Goal: Contribute content: Contribute content

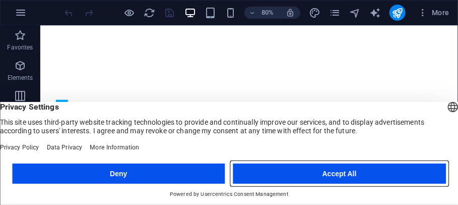
click at [368, 175] on button "Accept All" at bounding box center [339, 173] width 213 height 20
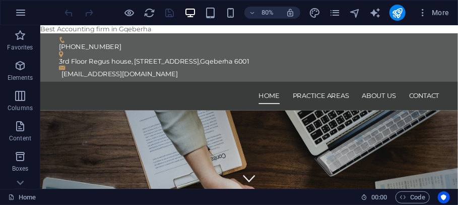
click at [442, 13] on span "More" at bounding box center [434, 13] width 32 height 10
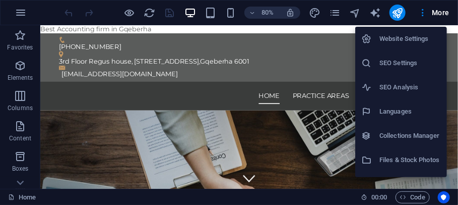
click at [421, 42] on h6 "Website Settings" at bounding box center [409, 39] width 61 height 12
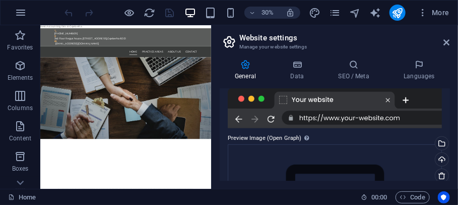
scroll to position [285, 0]
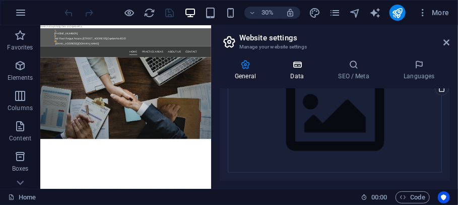
click at [295, 78] on h4 "Data" at bounding box center [299, 69] width 48 height 21
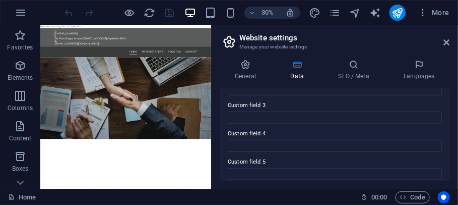
scroll to position [364, 0]
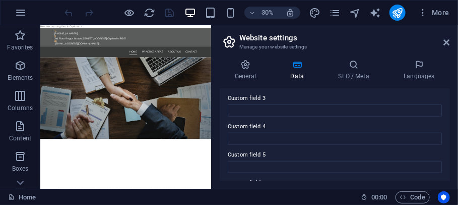
click at [356, 82] on div "General Data SEO / Meta Languages Website name mbola.co.za Logo Drag files here…" at bounding box center [335, 119] width 230 height 121
click at [351, 70] on h4 "SEO / Meta" at bounding box center [355, 69] width 65 height 21
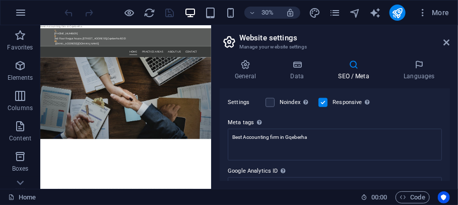
scroll to position [276, 0]
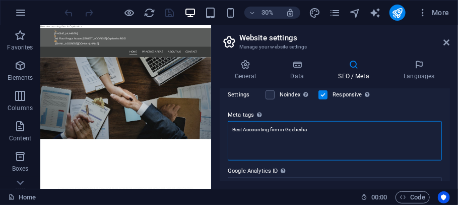
drag, startPoint x: 303, startPoint y: 147, endPoint x: 225, endPoint y: 145, distance: 78.1
click at [225, 145] on div "SEO Title The title of your website - make it something that stands out in sear…" at bounding box center [335, 135] width 230 height 92
type textarea "a"
click at [253, 135] on textarea "a" at bounding box center [335, 140] width 214 height 39
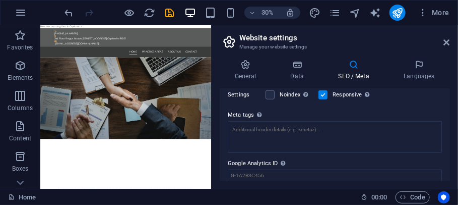
drag, startPoint x: 450, startPoint y: 161, endPoint x: 449, endPoint y: 169, distance: 8.1
click at [449, 169] on div "SEO Title The title of your website - make it something that stands out in sear…" at bounding box center [335, 135] width 230 height 92
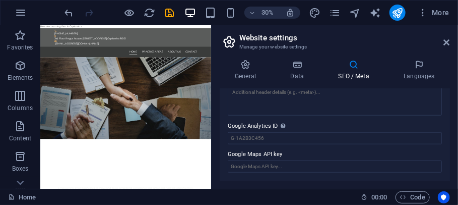
scroll to position [321, 0]
click at [445, 39] on icon at bounding box center [447, 42] width 6 height 8
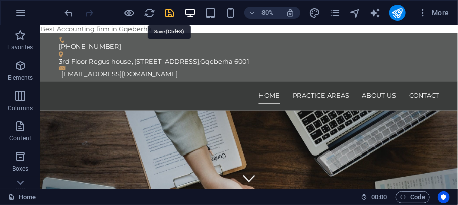
click at [170, 9] on icon "save" at bounding box center [170, 13] width 12 height 12
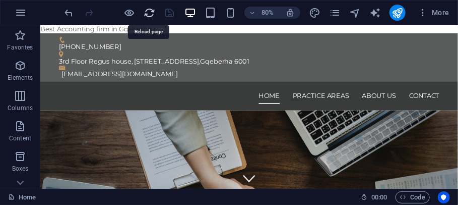
click at [148, 10] on icon "reload" at bounding box center [150, 13] width 12 height 12
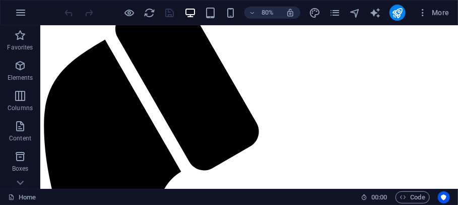
scroll to position [0, 0]
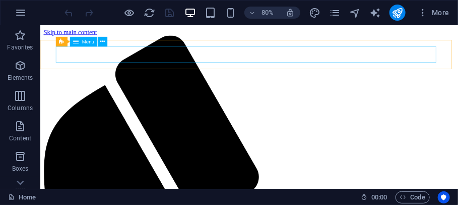
click at [87, 41] on span "Menu" at bounding box center [88, 41] width 12 height 5
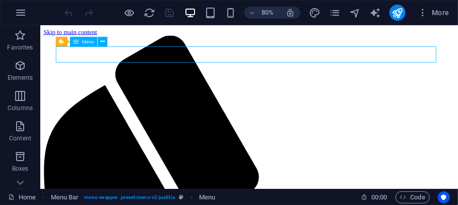
click at [84, 40] on span "Menu" at bounding box center [88, 41] width 12 height 5
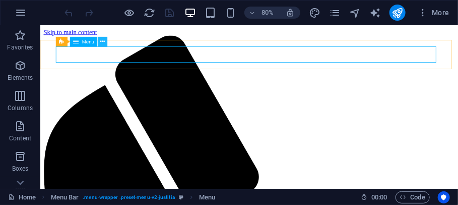
click at [106, 40] on button at bounding box center [103, 41] width 10 height 10
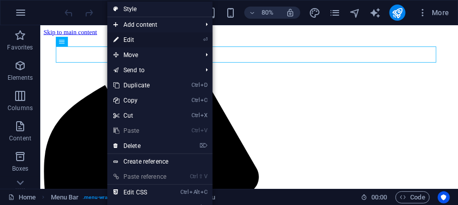
click at [134, 39] on link "⏎ Edit" at bounding box center [141, 39] width 68 height 15
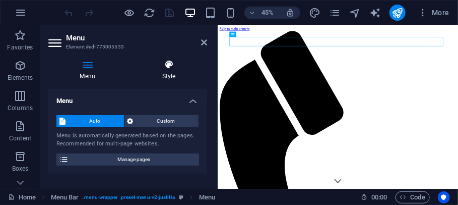
click at [169, 71] on h4 "Style" at bounding box center [168, 69] width 77 height 21
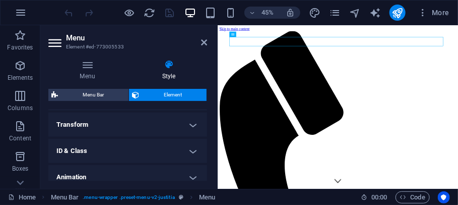
scroll to position [334, 0]
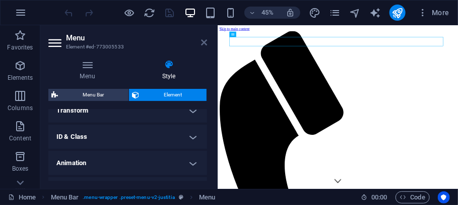
click at [203, 40] on icon at bounding box center [204, 42] width 6 height 8
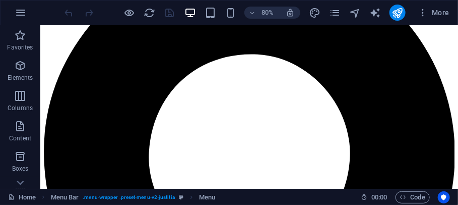
scroll to position [833, 0]
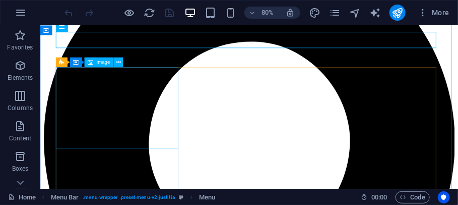
click at [94, 63] on div "Image" at bounding box center [99, 62] width 29 height 10
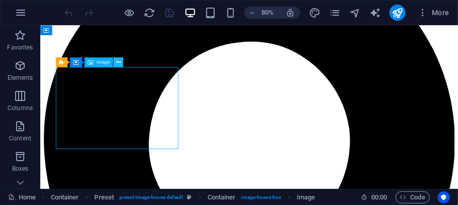
click at [118, 60] on icon at bounding box center [118, 61] width 5 height 9
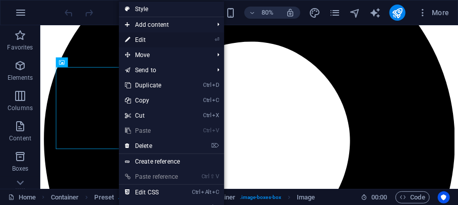
click at [148, 36] on link "⏎ Edit" at bounding box center [153, 39] width 68 height 15
select select "%"
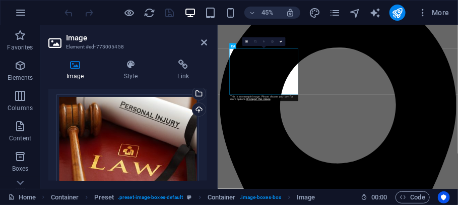
scroll to position [13, 0]
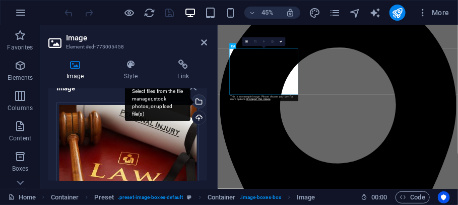
click at [202, 96] on div "Select files from the file manager, stock photos, or upload file(s)" at bounding box center [197, 102] width 15 height 15
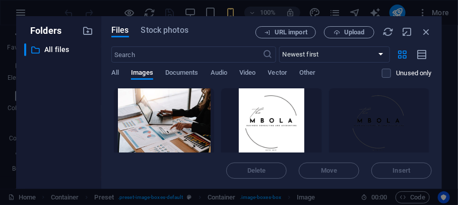
click at [160, 121] on div at bounding box center [164, 120] width 100 height 65
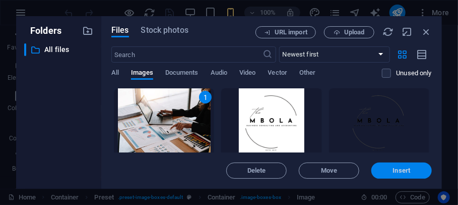
click at [392, 175] on button "Insert" at bounding box center [401, 170] width 60 height 16
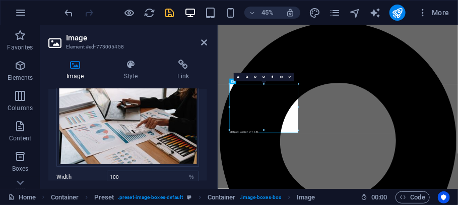
scroll to position [0, 0]
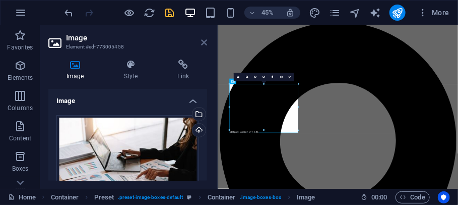
click at [202, 41] on icon at bounding box center [204, 42] width 6 height 8
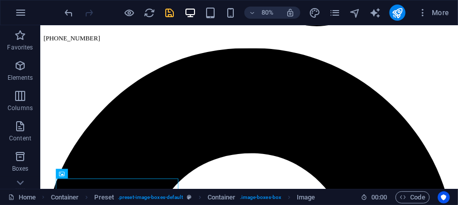
scroll to position [686, 0]
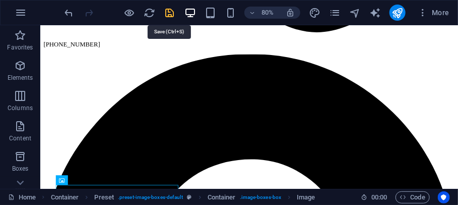
click at [165, 12] on icon "save" at bounding box center [170, 13] width 12 height 12
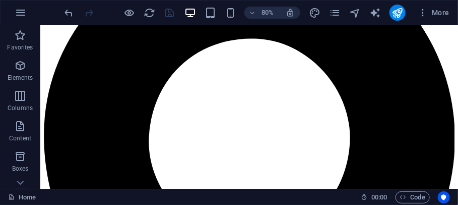
scroll to position [830, 0]
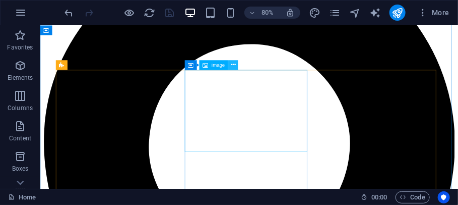
click at [233, 65] on icon at bounding box center [233, 64] width 5 height 9
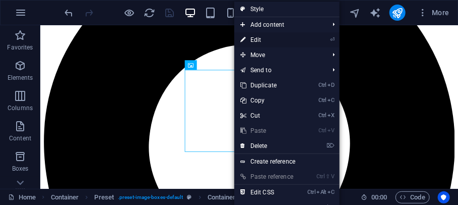
click at [261, 36] on link "⏎ Edit" at bounding box center [268, 39] width 68 height 15
select select "%"
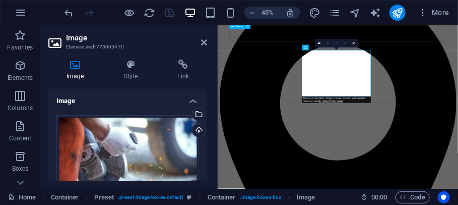
scroll to position [820, 0]
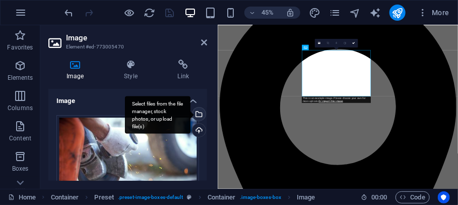
click at [190, 111] on div "Select files from the file manager, stock photos, or upload file(s)" at bounding box center [157, 115] width 65 height 38
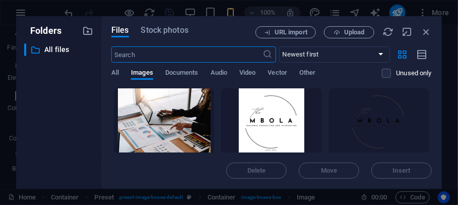
scroll to position [3779, 0]
drag, startPoint x: 432, startPoint y: 109, endPoint x: 437, endPoint y: 144, distance: 35.1
click at [437, 144] on div "Files Stock photos URL import Upload ​ Newest first Oldest first Name (A-Z) Nam…" at bounding box center [271, 102] width 341 height 172
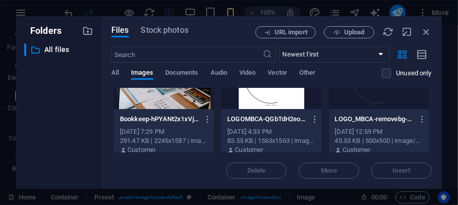
scroll to position [56, 0]
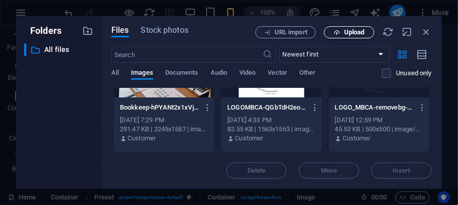
click at [343, 32] on span "Upload" at bounding box center [348, 32] width 41 height 7
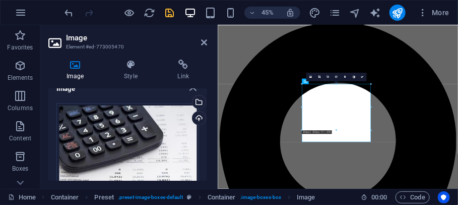
scroll to position [0, 0]
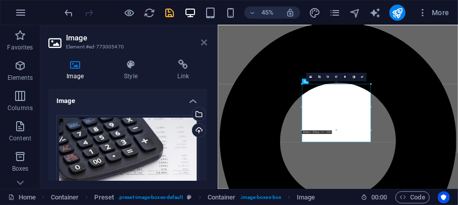
click at [201, 43] on icon at bounding box center [204, 42] width 6 height 8
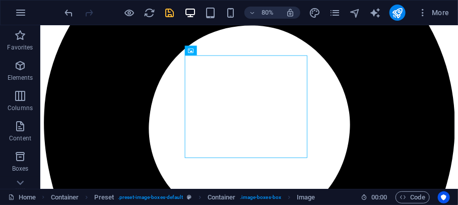
scroll to position [873, 0]
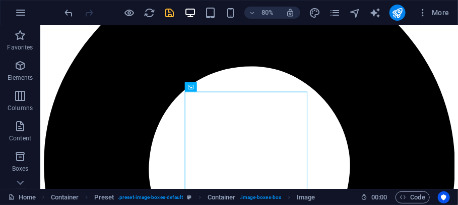
scroll to position [795, 0]
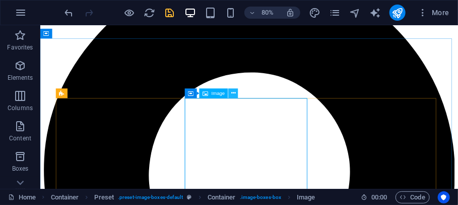
click at [229, 92] on button at bounding box center [234, 93] width 10 height 10
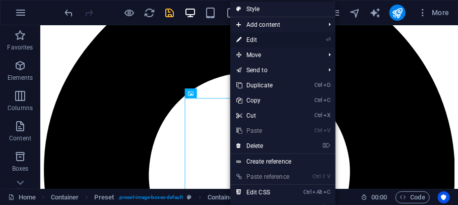
click at [258, 36] on link "⏎ Edit" at bounding box center [264, 39] width 68 height 15
select select "%"
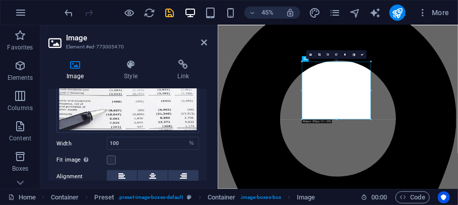
scroll to position [111, 0]
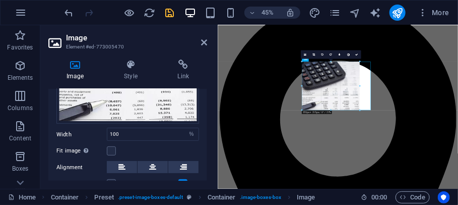
drag, startPoint x: 338, startPoint y: 119, endPoint x: 329, endPoint y: 99, distance: 21.6
type input "253"
select select "px"
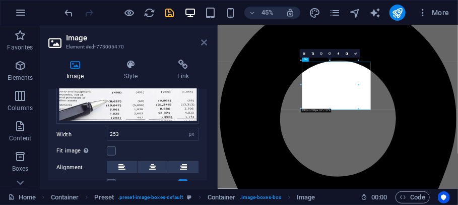
click at [203, 43] on icon at bounding box center [204, 42] width 6 height 8
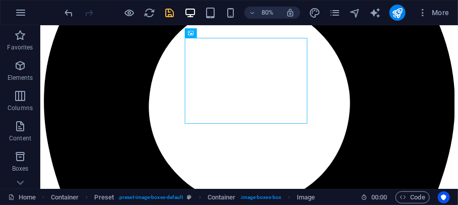
scroll to position [883, 0]
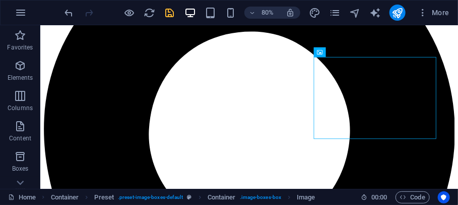
scroll to position [832, 0]
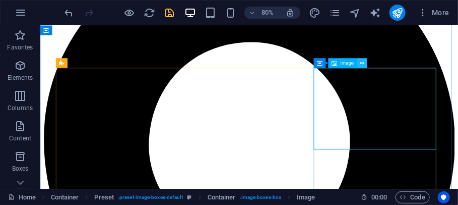
click at [359, 64] on button at bounding box center [363, 63] width 10 height 10
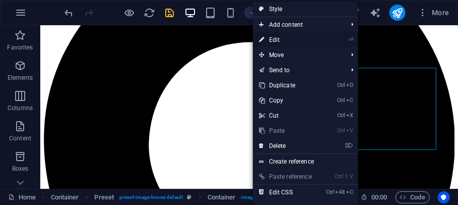
click at [274, 36] on link "⏎ Edit" at bounding box center [287, 39] width 68 height 15
select select "%"
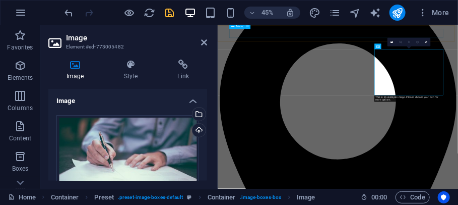
scroll to position [822, 0]
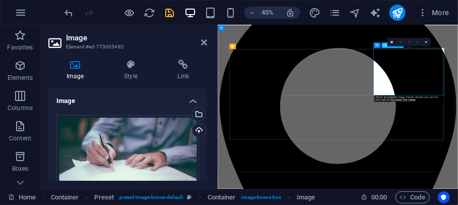
click at [203, 41] on icon at bounding box center [204, 42] width 6 height 8
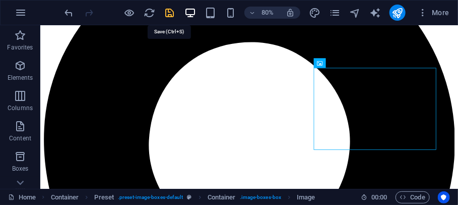
click at [169, 12] on icon "save" at bounding box center [170, 13] width 12 height 12
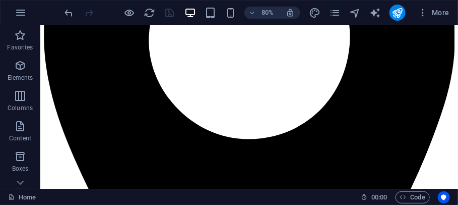
scroll to position [966, 0]
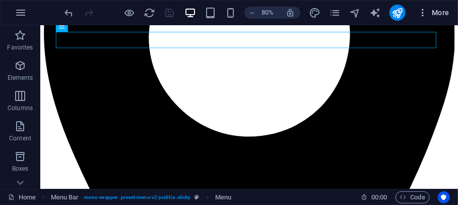
click at [421, 10] on icon "button" at bounding box center [423, 13] width 10 height 10
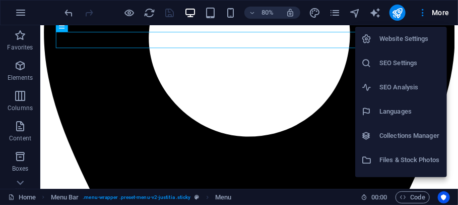
click at [329, 15] on div at bounding box center [229, 102] width 458 height 205
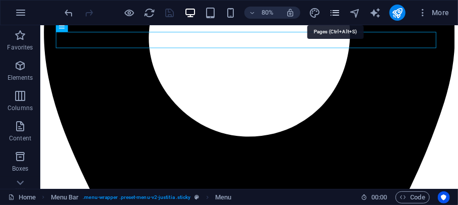
click at [337, 13] on icon "pages" at bounding box center [335, 13] width 12 height 12
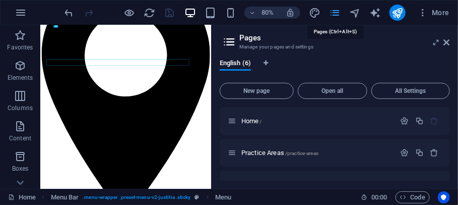
scroll to position [861, 0]
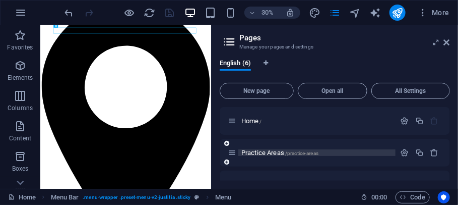
click at [258, 153] on span "Practice Areas /practice-areas" at bounding box center [279, 153] width 77 height 8
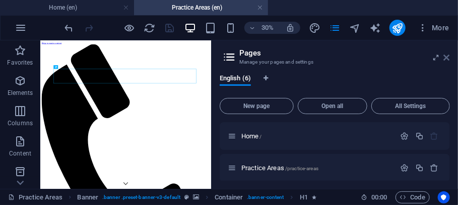
scroll to position [0, 0]
click at [445, 57] on icon at bounding box center [447, 57] width 6 height 8
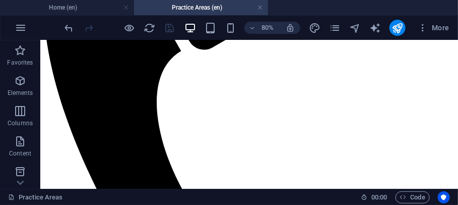
scroll to position [217, 0]
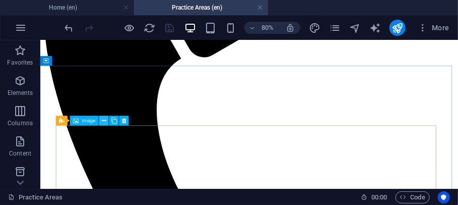
click at [101, 117] on button at bounding box center [104, 121] width 10 height 10
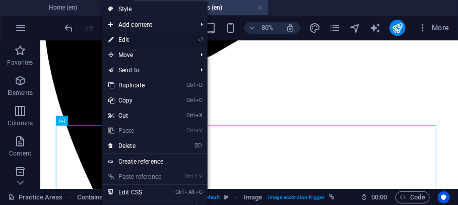
click at [147, 36] on link "⏎ Edit" at bounding box center [136, 39] width 68 height 15
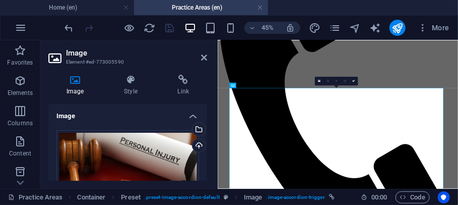
drag, startPoint x: 207, startPoint y: 111, endPoint x: 208, endPoint y: 127, distance: 15.6
click at [208, 127] on div "Image Style Link Image Drag files here, click to choose files or select files f…" at bounding box center [127, 128] width 175 height 122
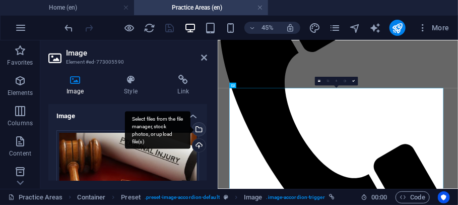
click at [198, 128] on div "Select files from the file manager, stock photos, or upload file(s)" at bounding box center [197, 129] width 15 height 15
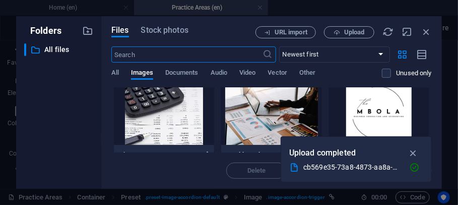
scroll to position [14, 0]
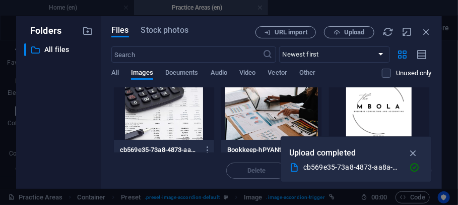
click at [264, 122] on div at bounding box center [271, 106] width 100 height 65
click at [413, 151] on icon "button" at bounding box center [414, 152] width 12 height 11
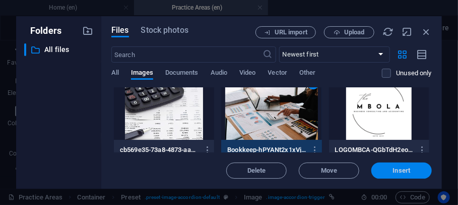
click at [392, 170] on span "Insert" at bounding box center [401, 170] width 52 height 6
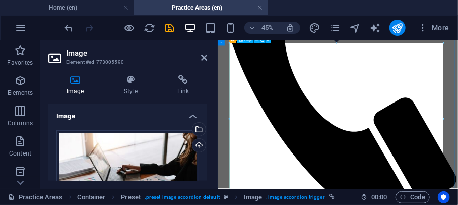
scroll to position [317, 0]
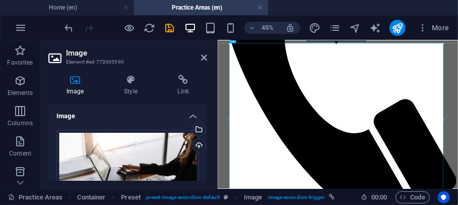
click at [200, 55] on h2 "Image" at bounding box center [136, 52] width 141 height 9
click at [203, 58] on icon at bounding box center [204, 57] width 6 height 8
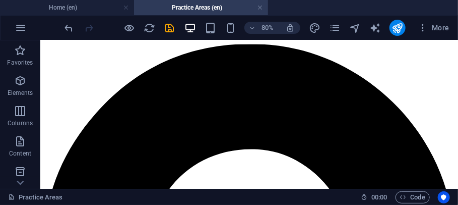
scroll to position [672, 0]
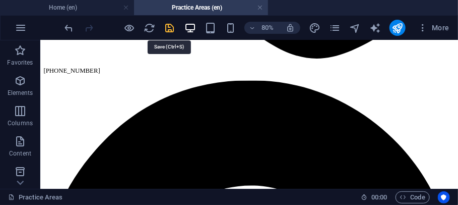
click at [168, 29] on icon "save" at bounding box center [170, 28] width 12 height 12
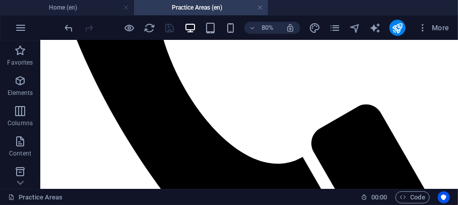
scroll to position [300, 0]
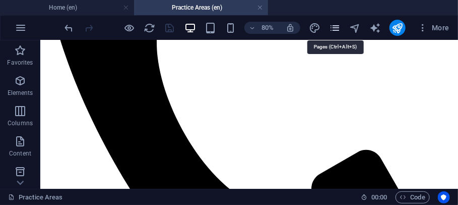
click at [338, 27] on icon "pages" at bounding box center [335, 28] width 12 height 12
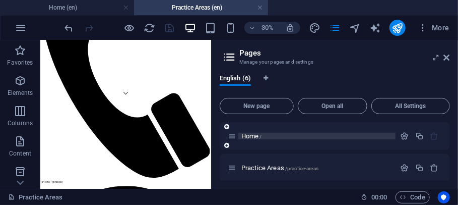
click at [278, 133] on p "Home /" at bounding box center [316, 136] width 151 height 7
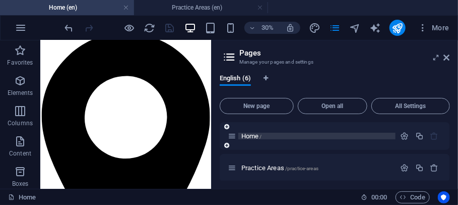
scroll to position [806, 0]
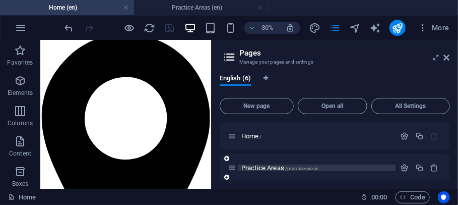
click at [259, 167] on span "Practice Areas /practice-areas" at bounding box center [279, 168] width 77 height 8
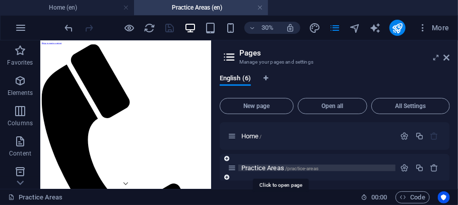
scroll to position [300, 0]
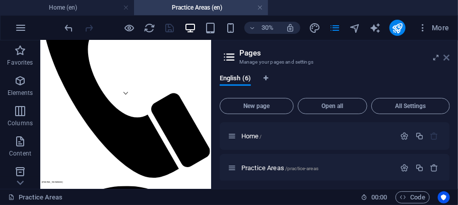
click at [447, 55] on icon at bounding box center [447, 57] width 6 height 8
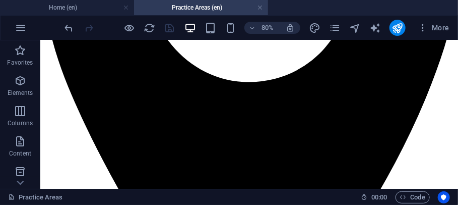
scroll to position [1076, 0]
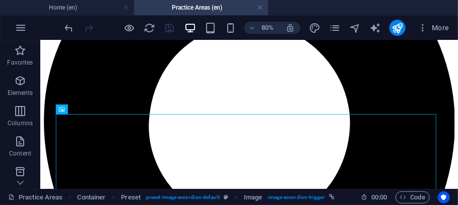
scroll to position [863, 0]
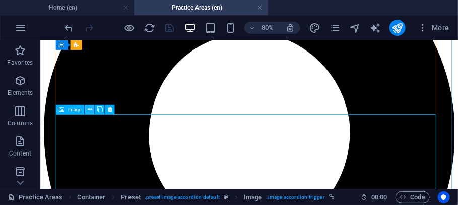
click at [90, 109] on icon at bounding box center [90, 109] width 5 height 9
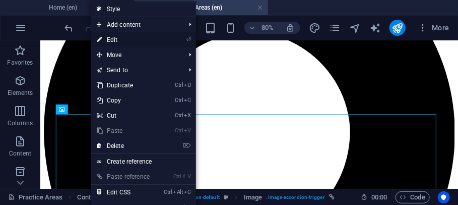
click at [142, 34] on link "⏎ Edit" at bounding box center [125, 39] width 68 height 15
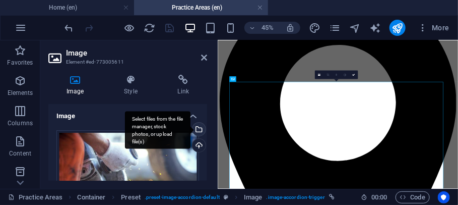
click at [199, 126] on div "Select files from the file manager, stock photos, or upload file(s)" at bounding box center [197, 129] width 15 height 15
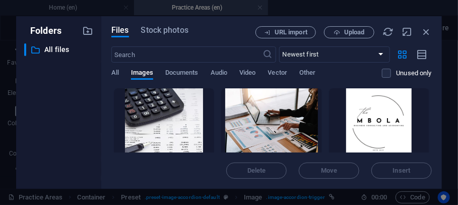
click at [169, 116] on div at bounding box center [164, 120] width 100 height 65
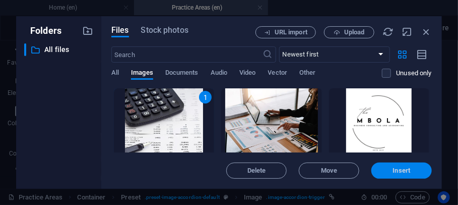
drag, startPoint x: 414, startPoint y: 172, endPoint x: 419, endPoint y: 171, distance: 5.1
click at [419, 171] on span "Insert" at bounding box center [401, 170] width 52 height 6
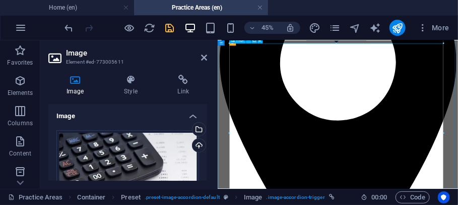
scroll to position [949, 0]
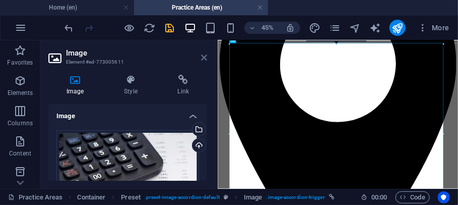
click at [204, 57] on icon at bounding box center [204, 57] width 6 height 8
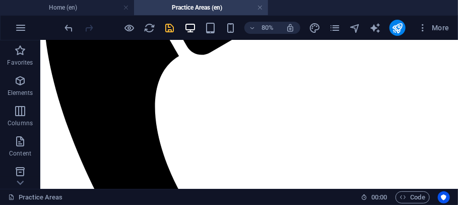
scroll to position [2177, 0]
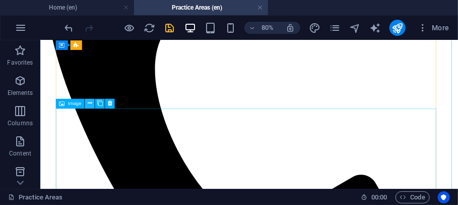
click at [87, 102] on button at bounding box center [90, 104] width 10 height 10
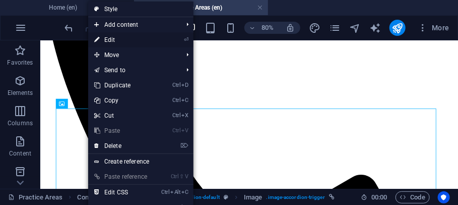
click at [134, 39] on link "⏎ Edit" at bounding box center [122, 39] width 68 height 15
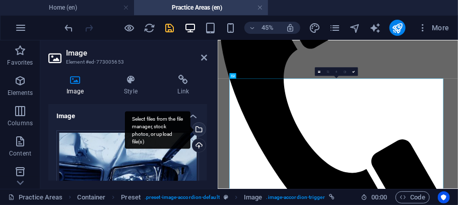
click at [197, 125] on div "Select files from the file manager, stock photos, or upload file(s)" at bounding box center [197, 129] width 15 height 15
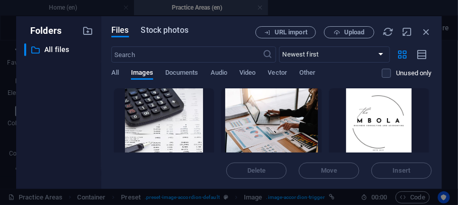
click at [159, 27] on span "Stock photos" at bounding box center [164, 30] width 47 height 12
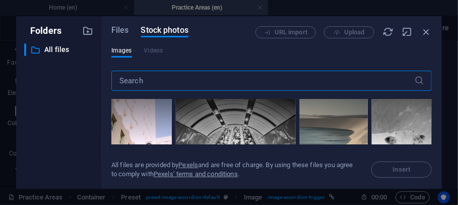
click at [262, 83] on input "text" at bounding box center [262, 81] width 303 height 20
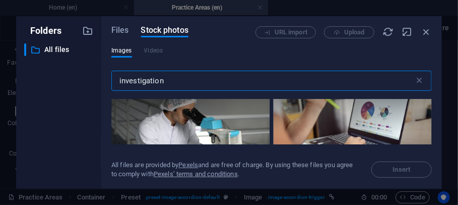
scroll to position [341, 0]
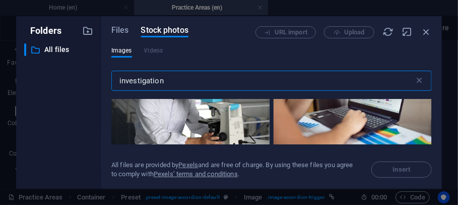
type input "investigation"
click at [388, 127] on div at bounding box center [353, 105] width 158 height 101
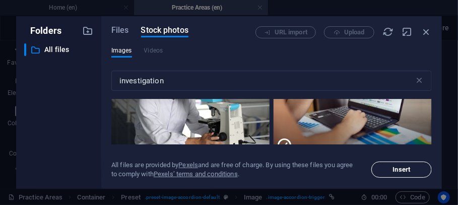
click at [387, 173] on button "Insert" at bounding box center [401, 169] width 60 height 16
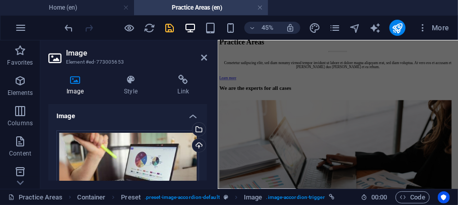
scroll to position [2925, 0]
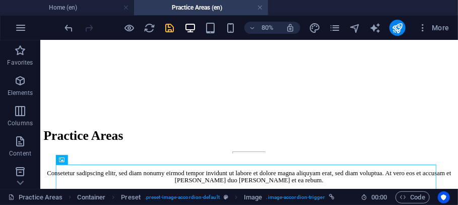
scroll to position [2719, 0]
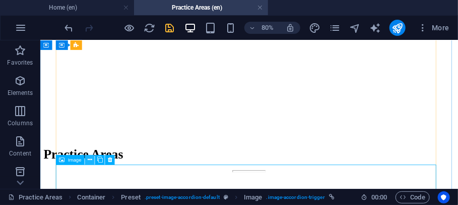
click at [89, 160] on icon at bounding box center [90, 160] width 5 height 9
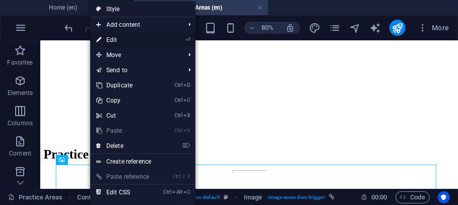
click at [121, 42] on link "⏎ Edit" at bounding box center [124, 39] width 68 height 15
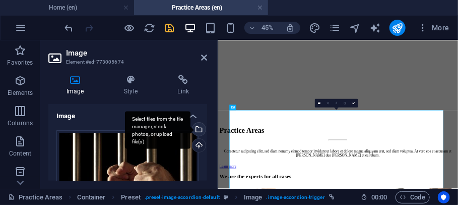
click at [197, 126] on div "Select files from the file manager, stock photos, or upload file(s)" at bounding box center [197, 129] width 15 height 15
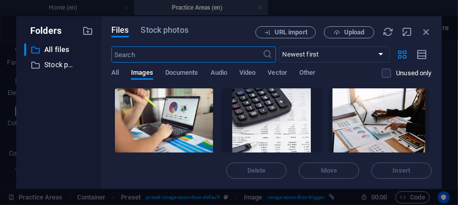
scroll to position [15720, 0]
click at [160, 29] on span "Stock photos" at bounding box center [164, 30] width 47 height 12
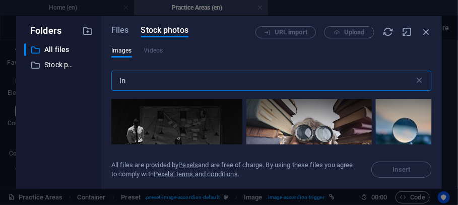
type input "i"
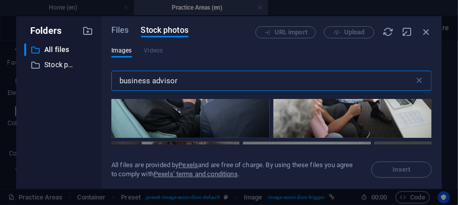
scroll to position [55, 0]
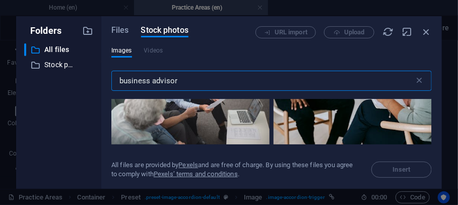
type input "business advisor"
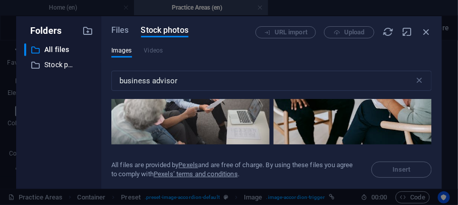
drag, startPoint x: 390, startPoint y: 22, endPoint x: 379, endPoint y: 10, distance: 16.4
click at [379, 10] on div "Folders ​ All files All files ​ Stock photos & videos Stock photos & videos Fil…" at bounding box center [229, 102] width 458 height 205
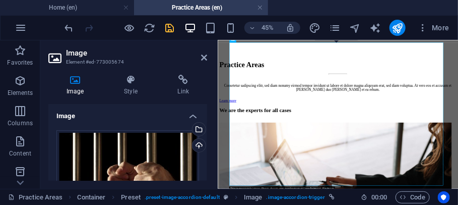
scroll to position [2869, 0]
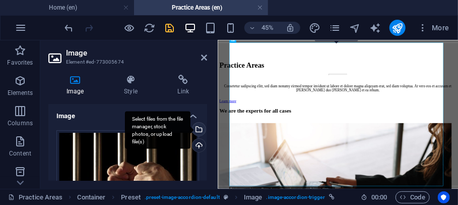
click at [196, 129] on div "Select files from the file manager, stock photos, or upload file(s)" at bounding box center [197, 129] width 15 height 15
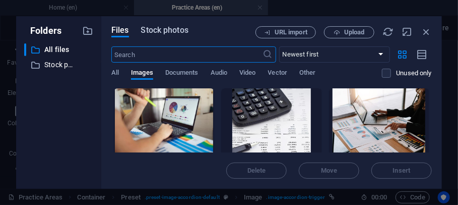
click at [154, 30] on span "Stock photos" at bounding box center [164, 30] width 47 height 12
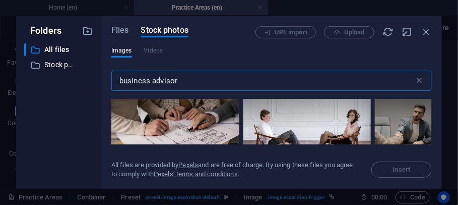
scroll to position [306, 0]
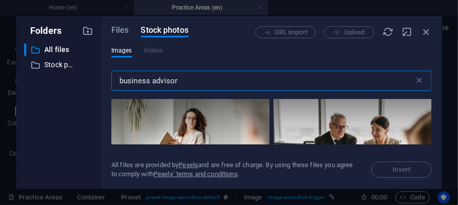
click at [120, 83] on input "business advisor" at bounding box center [262, 81] width 303 height 20
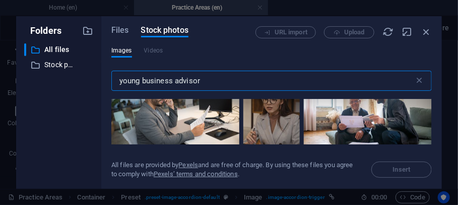
scroll to position [71, 0]
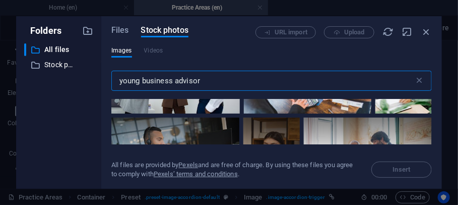
type input "young business advisor"
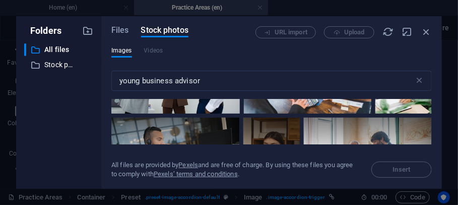
click at [191, 100] on div at bounding box center [175, 70] width 128 height 85
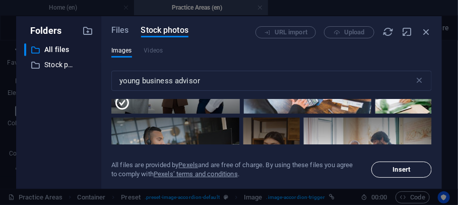
click at [406, 174] on button "Insert" at bounding box center [401, 169] width 60 height 16
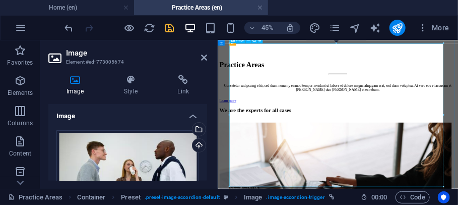
scroll to position [2869, 0]
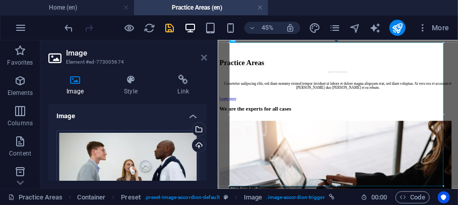
click at [204, 57] on icon at bounding box center [204, 57] width 6 height 8
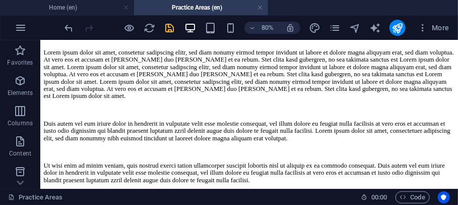
scroll to position [3418, 0]
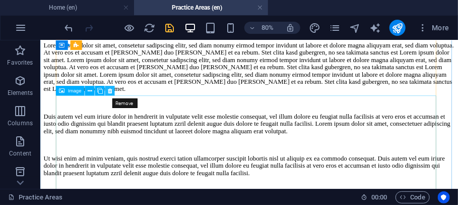
click at [110, 90] on icon at bounding box center [110, 91] width 5 height 9
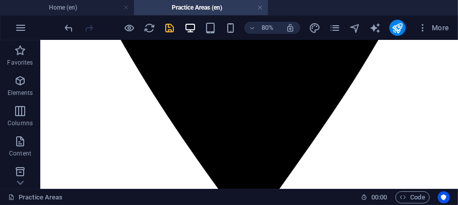
scroll to position [1224, 0]
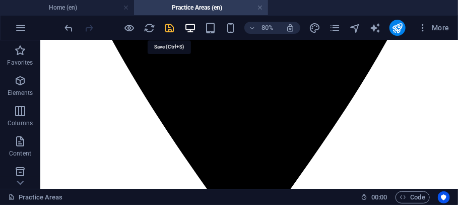
click at [169, 23] on icon "save" at bounding box center [170, 28] width 12 height 12
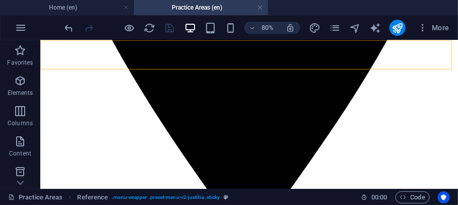
click at [338, 28] on icon "pages" at bounding box center [335, 28] width 12 height 12
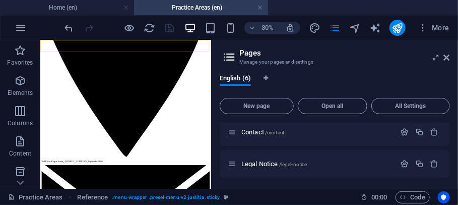
scroll to position [98, 0]
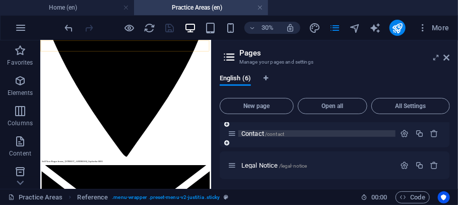
click at [243, 132] on span "Contact /contact" at bounding box center [262, 133] width 43 height 8
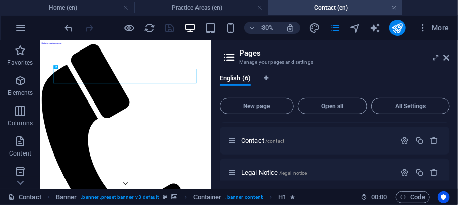
scroll to position [0, 0]
click at [445, 54] on icon at bounding box center [447, 57] width 6 height 8
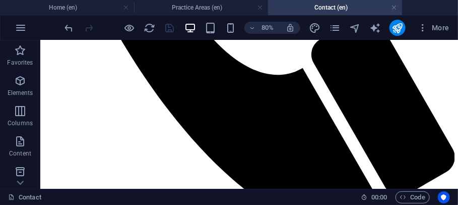
scroll to position [438, 0]
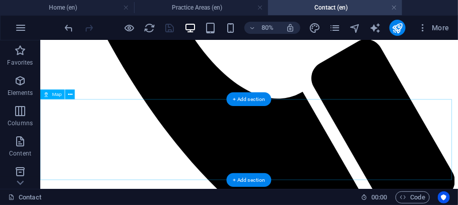
select select "1"
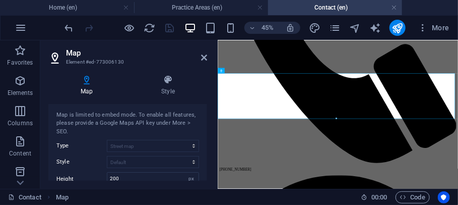
scroll to position [0, 0]
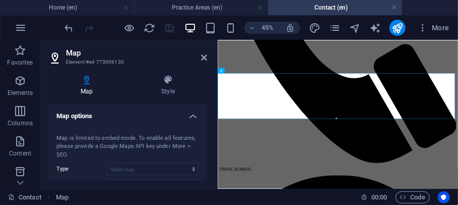
click at [187, 117] on h4 "Map options" at bounding box center [127, 113] width 159 height 18
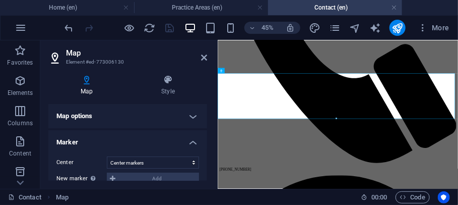
click at [188, 138] on h4 "Marker" at bounding box center [127, 139] width 159 height 18
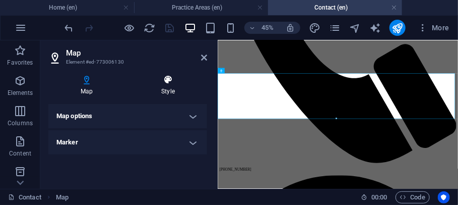
click at [172, 82] on icon at bounding box center [168, 80] width 78 height 10
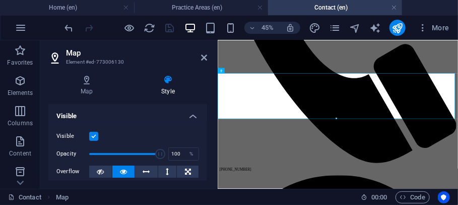
drag, startPoint x: 204, startPoint y: 110, endPoint x: 206, endPoint y: 118, distance: 8.2
click at [206, 118] on div "Layout How this element expands within the layout (Flexbox). Size Default auto …" at bounding box center [127, 142] width 159 height 77
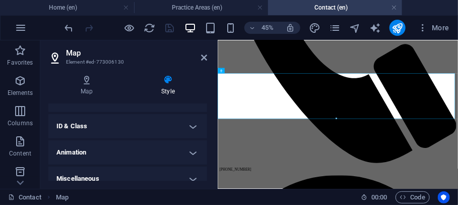
scroll to position [240, 0]
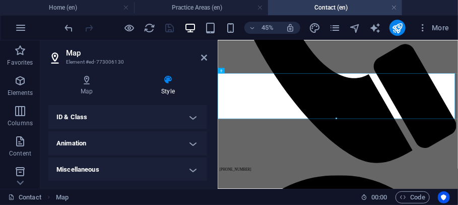
click at [185, 117] on h4 "ID & Class" at bounding box center [127, 117] width 159 height 24
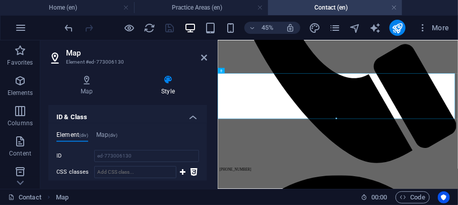
click at [207, 159] on div "Map Style Map options Map center 950 Pennsylvania Ave NW, 20530 Washington, DC …" at bounding box center [127, 128] width 175 height 122
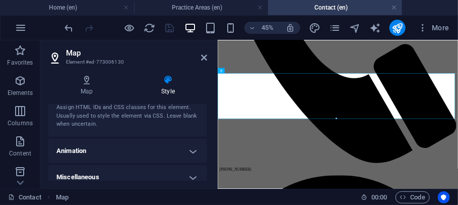
scroll to position [331, 0]
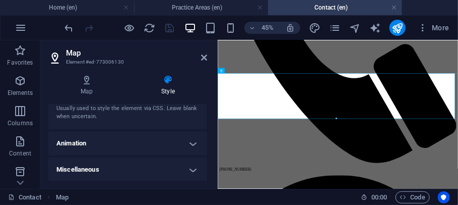
click at [191, 165] on h4 "Miscellaneous" at bounding box center [127, 169] width 159 height 24
click at [208, 164] on div "Map Style Map options Map center 950 Pennsylvania Ave NW, 20530 Washington, DC …" at bounding box center [127, 128] width 175 height 122
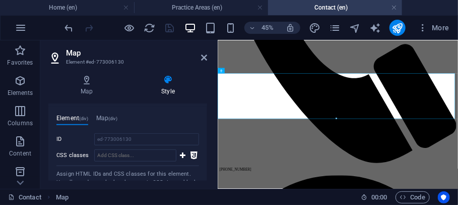
scroll to position [261, 0]
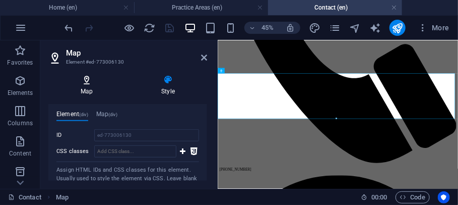
click at [94, 84] on icon at bounding box center [86, 80] width 77 height 10
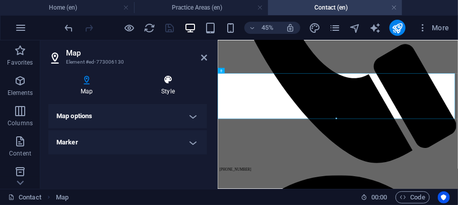
click at [166, 80] on icon at bounding box center [168, 80] width 78 height 10
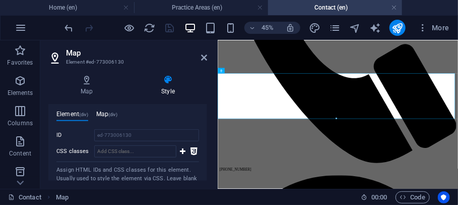
click at [108, 113] on h4 "Map (div)" at bounding box center [106, 115] width 21 height 11
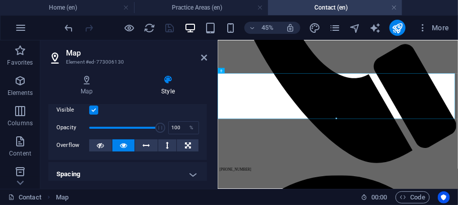
scroll to position [0, 0]
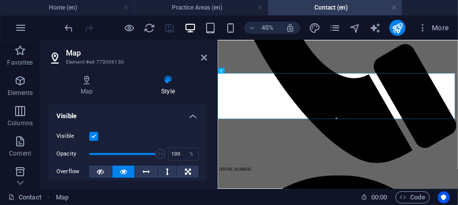
click at [188, 112] on h4 "Visible" at bounding box center [127, 113] width 159 height 18
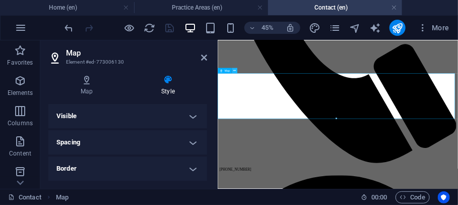
click at [235, 71] on icon at bounding box center [234, 71] width 3 height 5
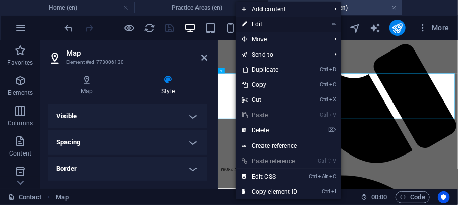
click at [271, 25] on link "⏎ Edit" at bounding box center [270, 24] width 68 height 15
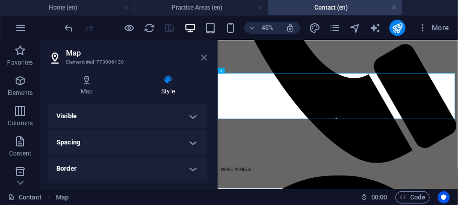
click at [207, 55] on icon at bounding box center [204, 57] width 6 height 8
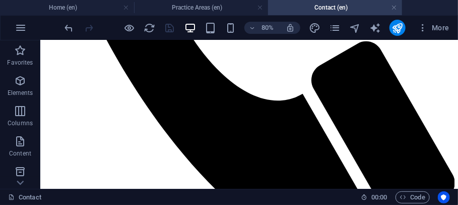
scroll to position [448, 0]
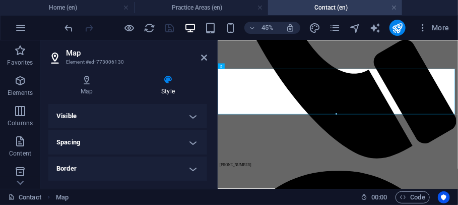
click at [198, 143] on h4 "Spacing" at bounding box center [127, 142] width 159 height 24
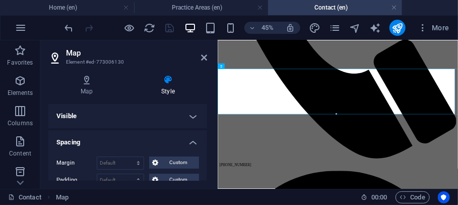
click at [174, 88] on h4 "Style" at bounding box center [168, 85] width 78 height 21
click at [86, 86] on h4 "Map" at bounding box center [88, 85] width 81 height 21
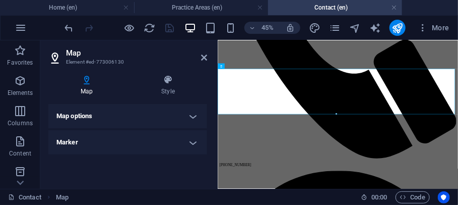
click at [161, 120] on h4 "Map options" at bounding box center [127, 116] width 159 height 24
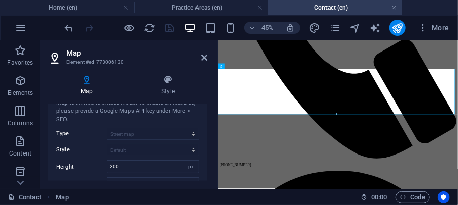
scroll to position [0, 0]
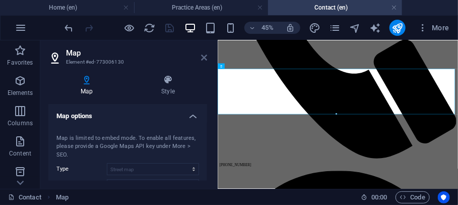
click at [203, 55] on icon at bounding box center [204, 57] width 6 height 8
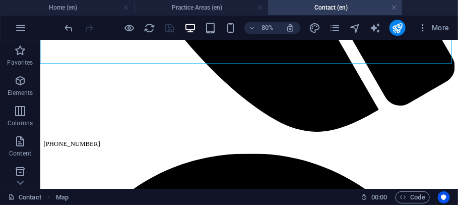
scroll to position [584, 0]
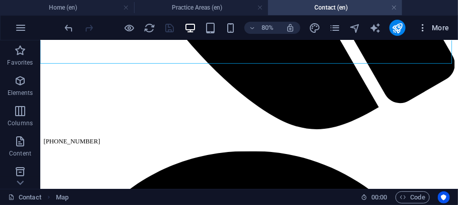
click at [442, 26] on span "More" at bounding box center [434, 28] width 32 height 10
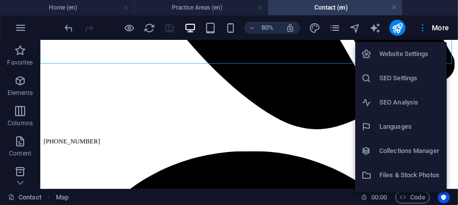
click at [421, 53] on h6 "Website Settings" at bounding box center [409, 54] width 61 height 12
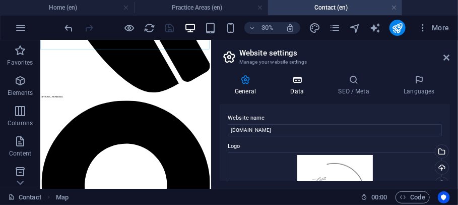
click at [301, 88] on h4 "Data" at bounding box center [299, 85] width 48 height 21
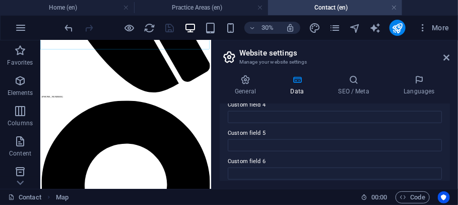
scroll to position [407, 0]
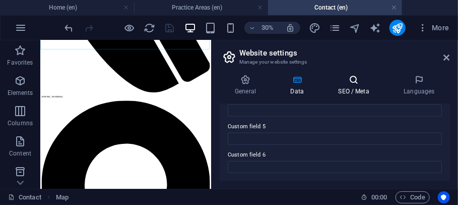
click at [362, 83] on icon at bounding box center [353, 80] width 61 height 10
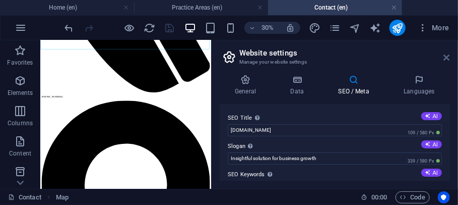
click at [448, 55] on icon at bounding box center [447, 57] width 6 height 8
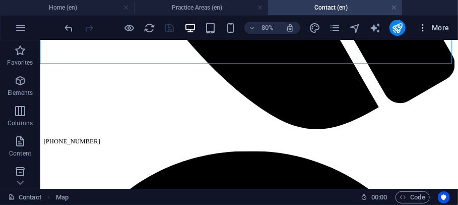
click at [424, 26] on icon "button" at bounding box center [423, 28] width 10 height 10
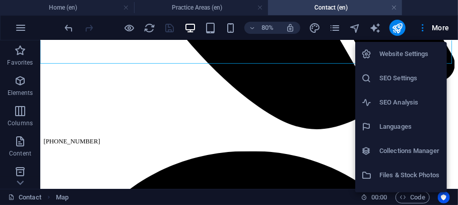
click at [300, 81] on div at bounding box center [229, 102] width 458 height 205
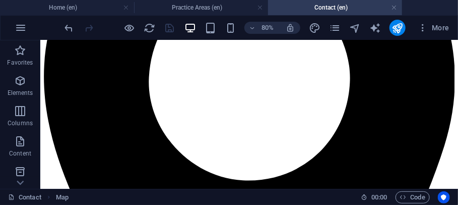
scroll to position [998, 0]
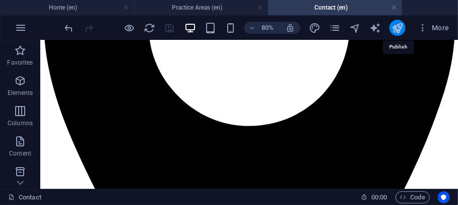
drag, startPoint x: 397, startPoint y: 32, endPoint x: 400, endPoint y: 27, distance: 5.9
click at [400, 27] on icon "publish" at bounding box center [397, 28] width 12 height 12
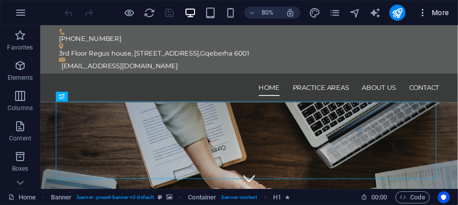
click at [423, 16] on icon "button" at bounding box center [423, 13] width 10 height 10
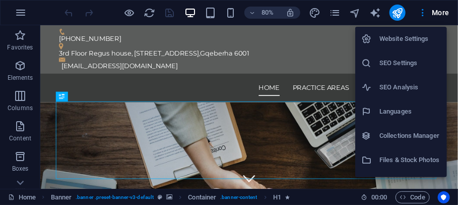
click at [341, 17] on div at bounding box center [229, 102] width 458 height 205
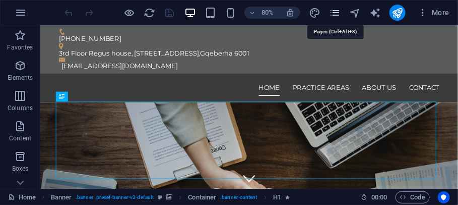
click at [337, 14] on icon "pages" at bounding box center [335, 13] width 12 height 12
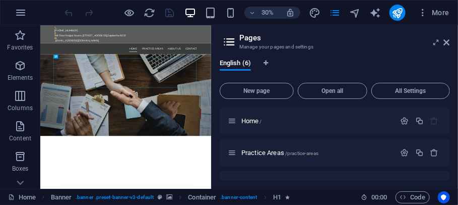
drag, startPoint x: 450, startPoint y: 119, endPoint x: 450, endPoint y: 135, distance: 16.1
click at [450, 135] on div "English (6) New page Open all All Settings Home / Practice Areas /practice-area…" at bounding box center [335, 119] width 246 height 137
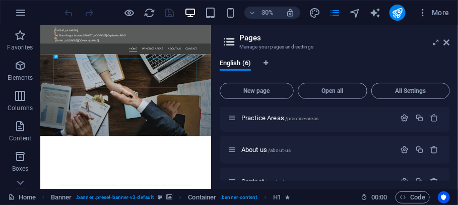
scroll to position [32, 0]
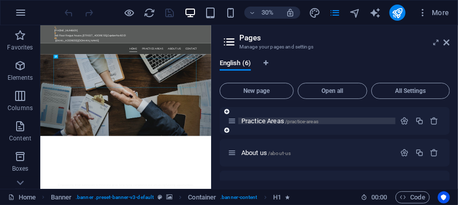
click at [270, 117] on span "Practice Areas /practice-areas" at bounding box center [279, 121] width 77 height 8
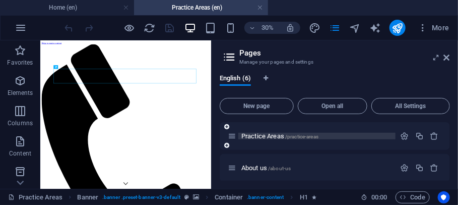
scroll to position [0, 0]
click at [445, 58] on icon at bounding box center [447, 57] width 6 height 8
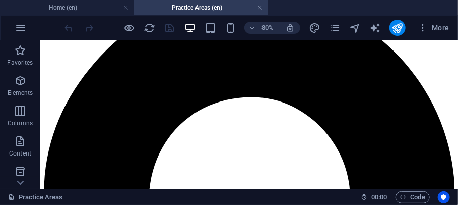
scroll to position [842, 0]
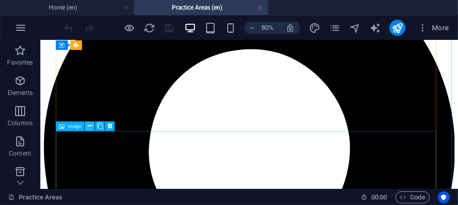
click at [90, 125] on icon at bounding box center [90, 126] width 5 height 9
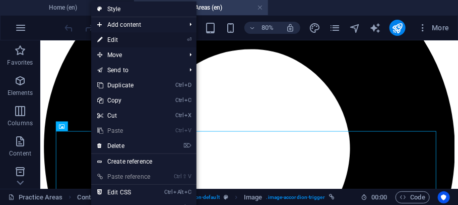
click at [125, 39] on link "⏎ Edit" at bounding box center [125, 39] width 68 height 15
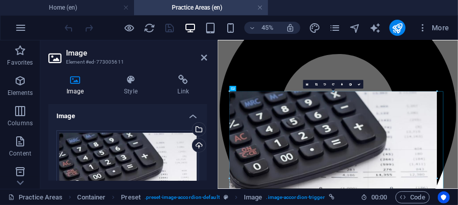
drag, startPoint x: 391, startPoint y: 90, endPoint x: 389, endPoint y: 104, distance: 14.3
type input "917"
select select "px"
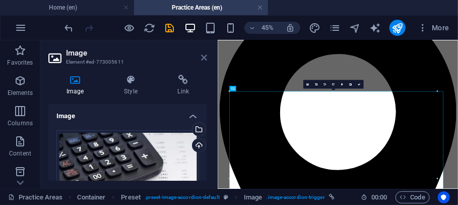
click at [205, 54] on icon at bounding box center [204, 57] width 6 height 8
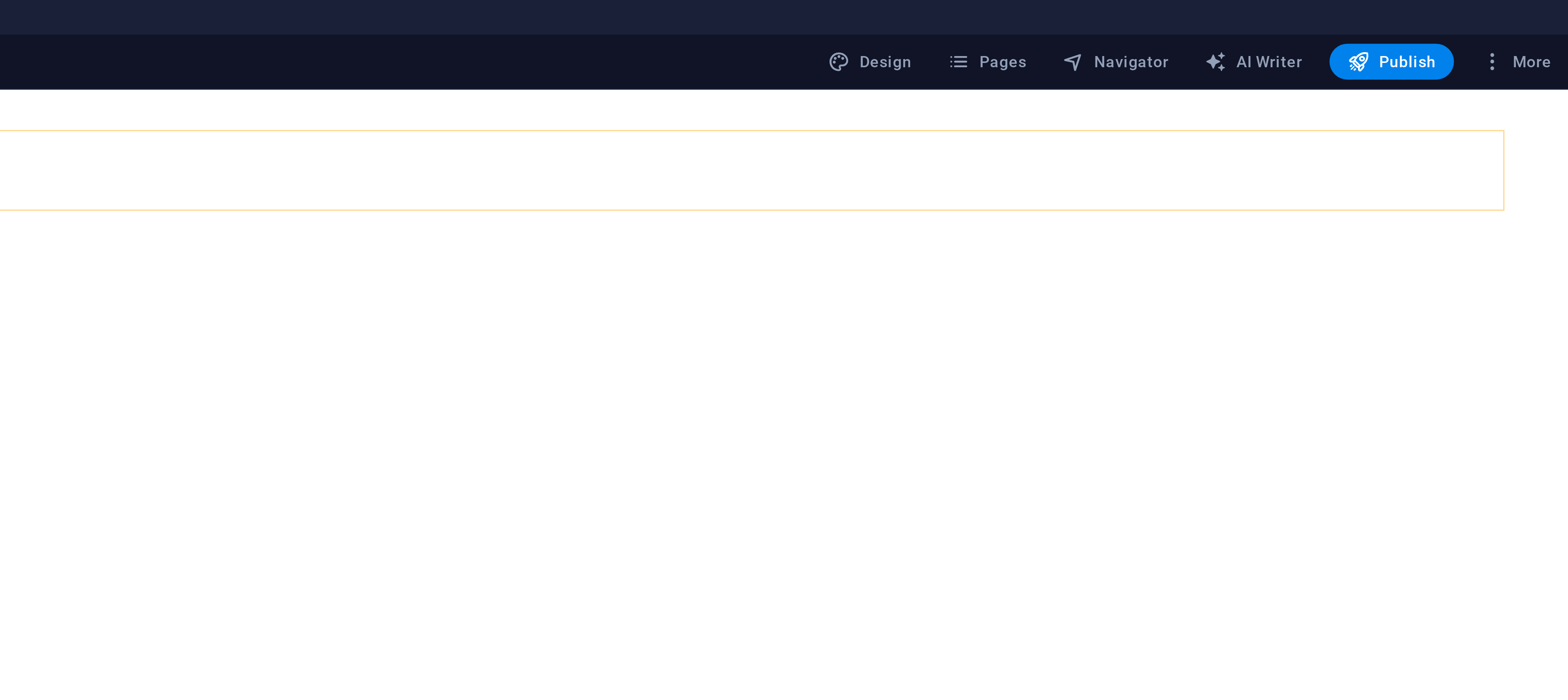
scroll to position [0, 0]
click at [391, 21] on span "Publish" at bounding box center [1500, 24] width 34 height 9
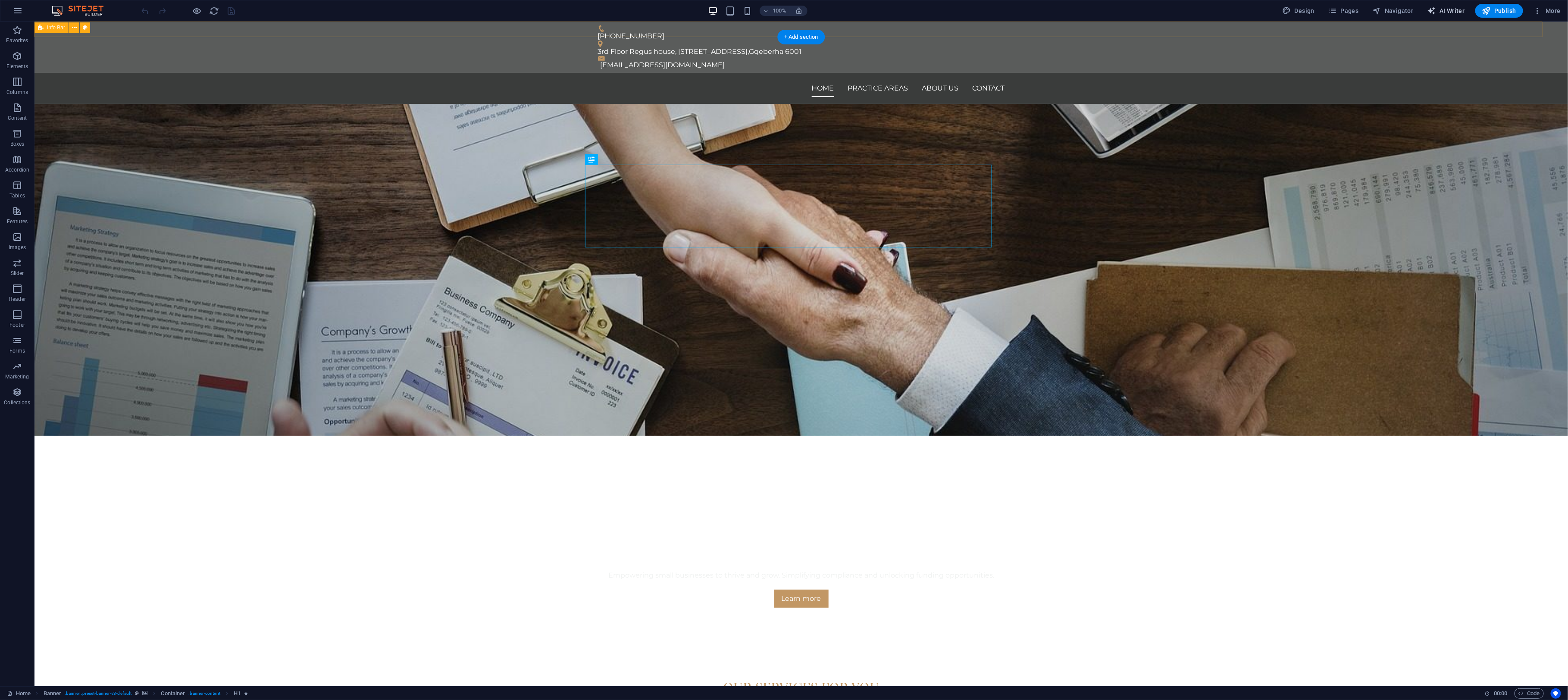
drag, startPoint x: 1536, startPoint y: 2, endPoint x: 1440, endPoint y: 18, distance: 97.3
click at [1440, 18] on div "100% Design Pages Navigator AI Writer Publish More" at bounding box center [784, 11] width 1567 height 21
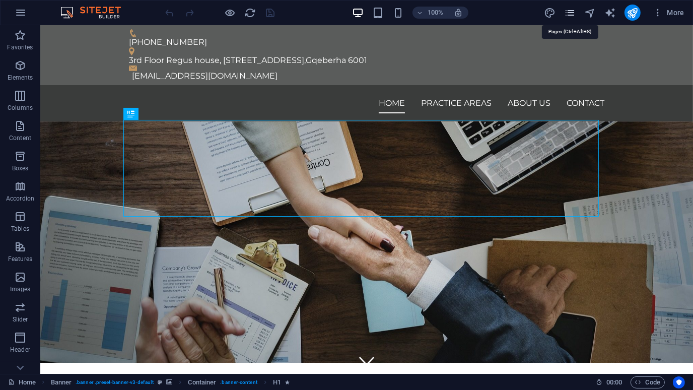
click at [575, 11] on icon "pages" at bounding box center [570, 13] width 12 height 12
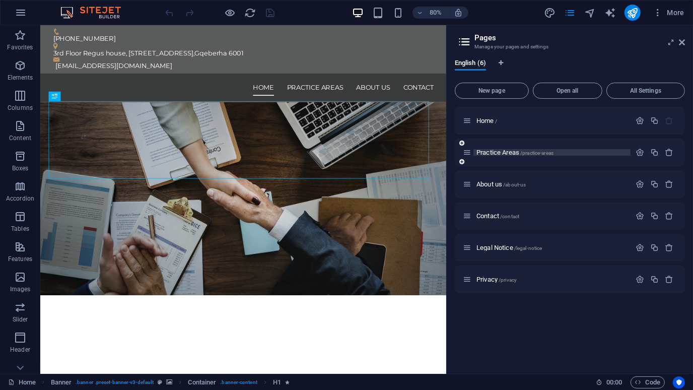
click at [506, 150] on span "Practice Areas /practice-areas" at bounding box center [515, 153] width 77 height 8
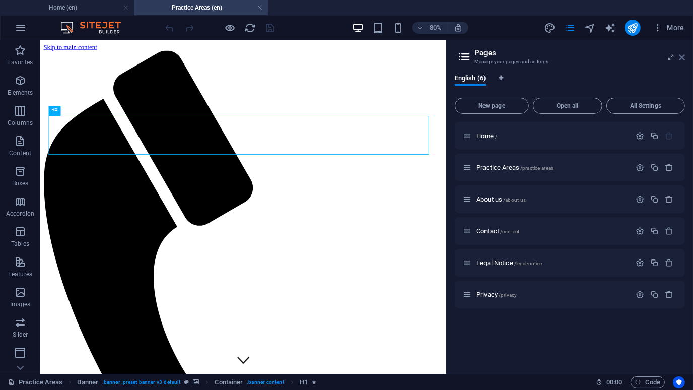
click at [681, 57] on icon at bounding box center [682, 57] width 6 height 8
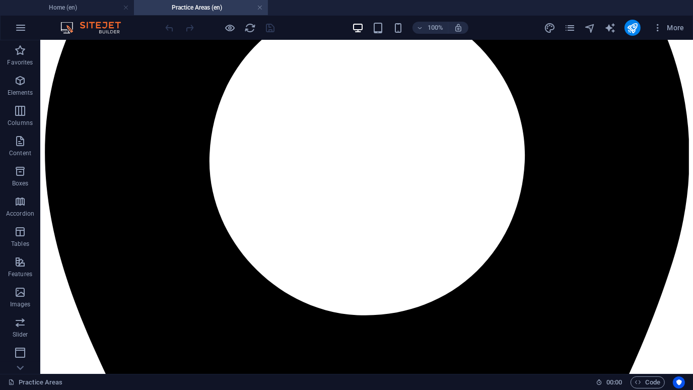
scroll to position [1107, 0]
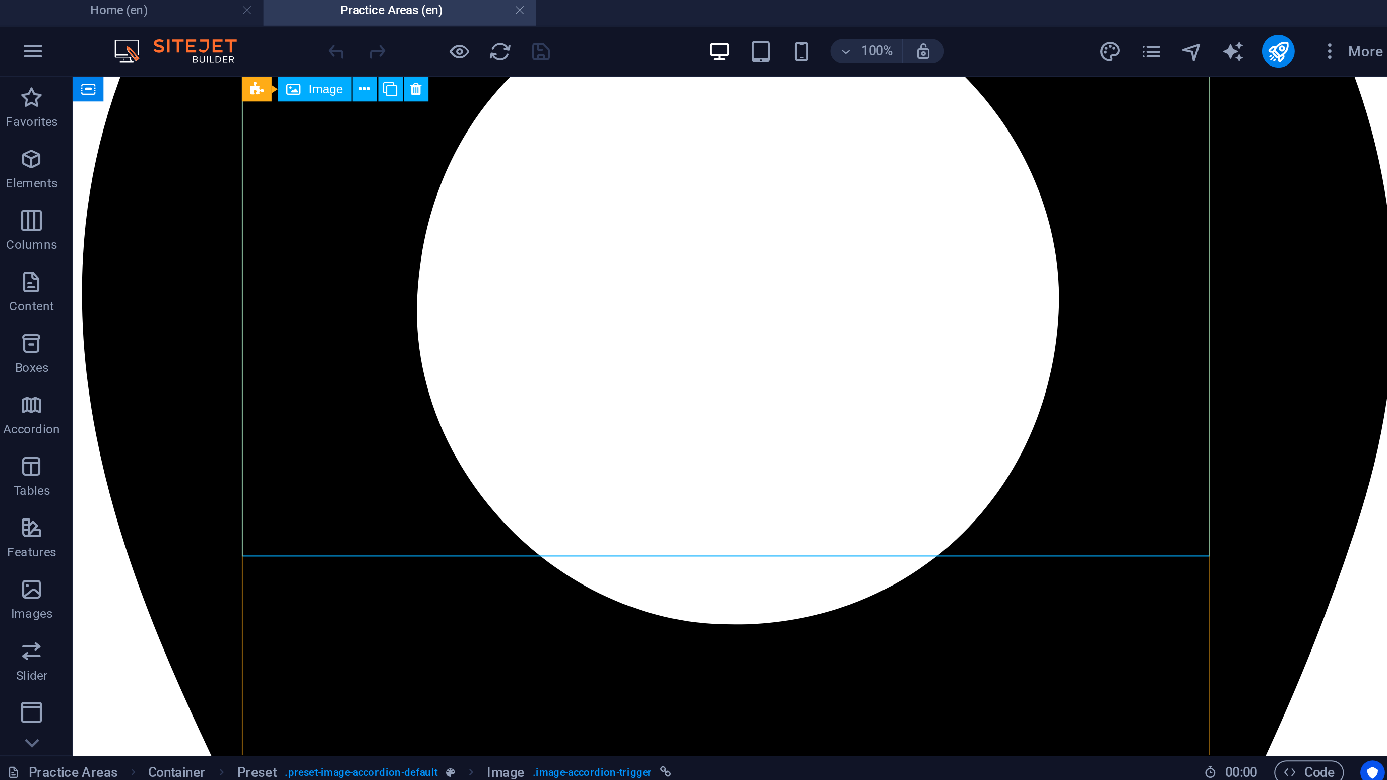
scroll to position [0, 0]
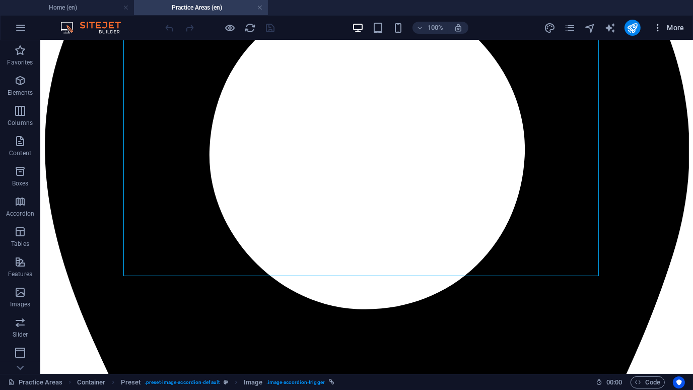
click at [654, 24] on icon "button" at bounding box center [658, 28] width 10 height 10
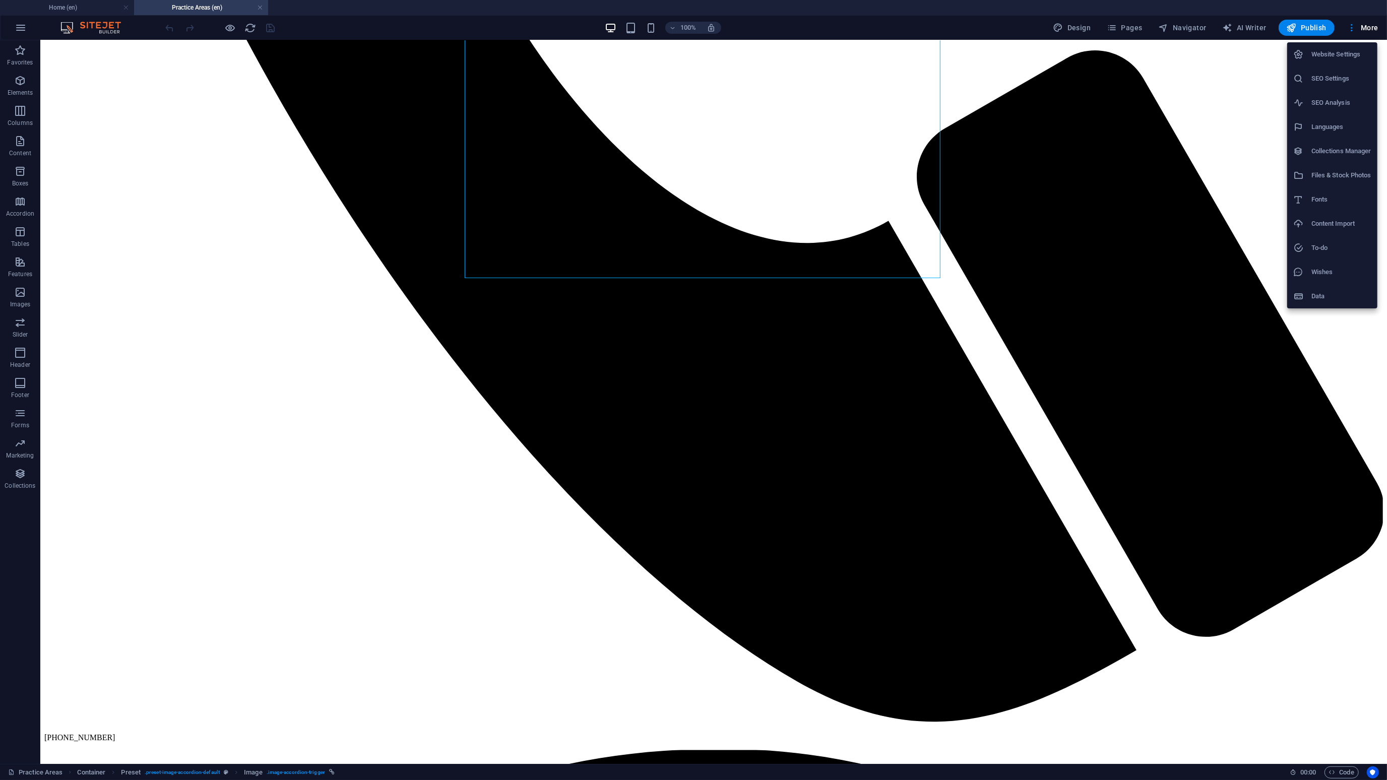
drag, startPoint x: 648, startPoint y: 0, endPoint x: 1376, endPoint y: 407, distance: 834.3
click at [1376, 407] on div at bounding box center [693, 390] width 1387 height 780
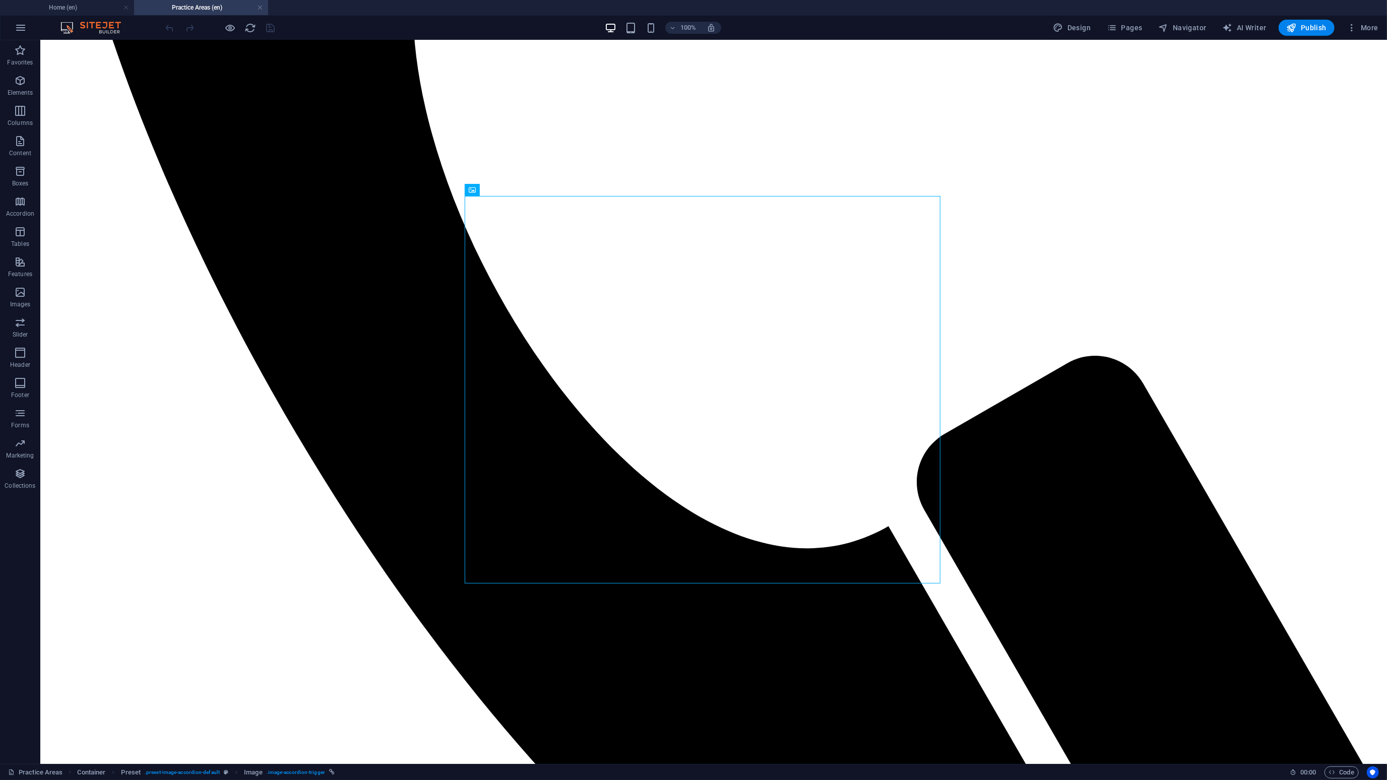
scroll to position [756, 0]
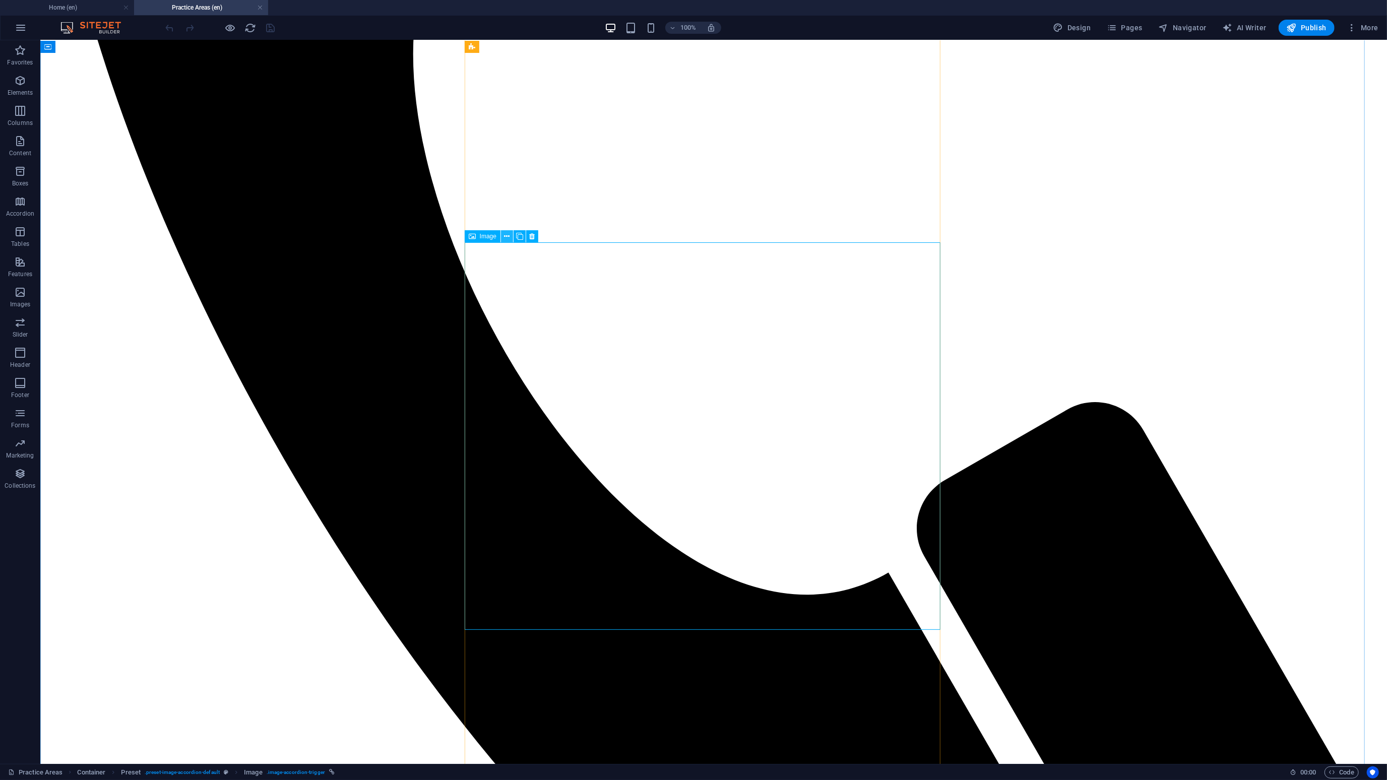
click at [506, 233] on icon at bounding box center [507, 236] width 6 height 11
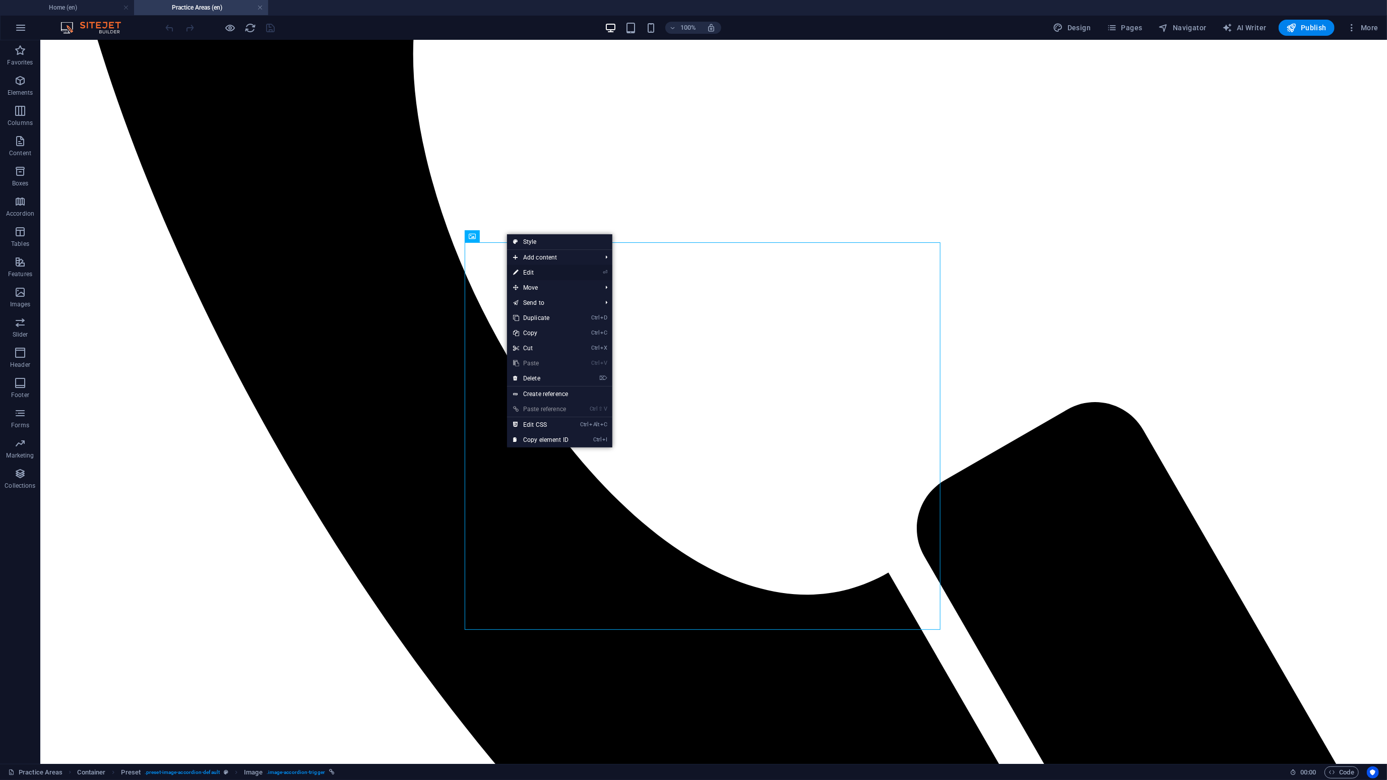
click at [555, 272] on link "⏎ Edit" at bounding box center [541, 272] width 68 height 15
select select "px"
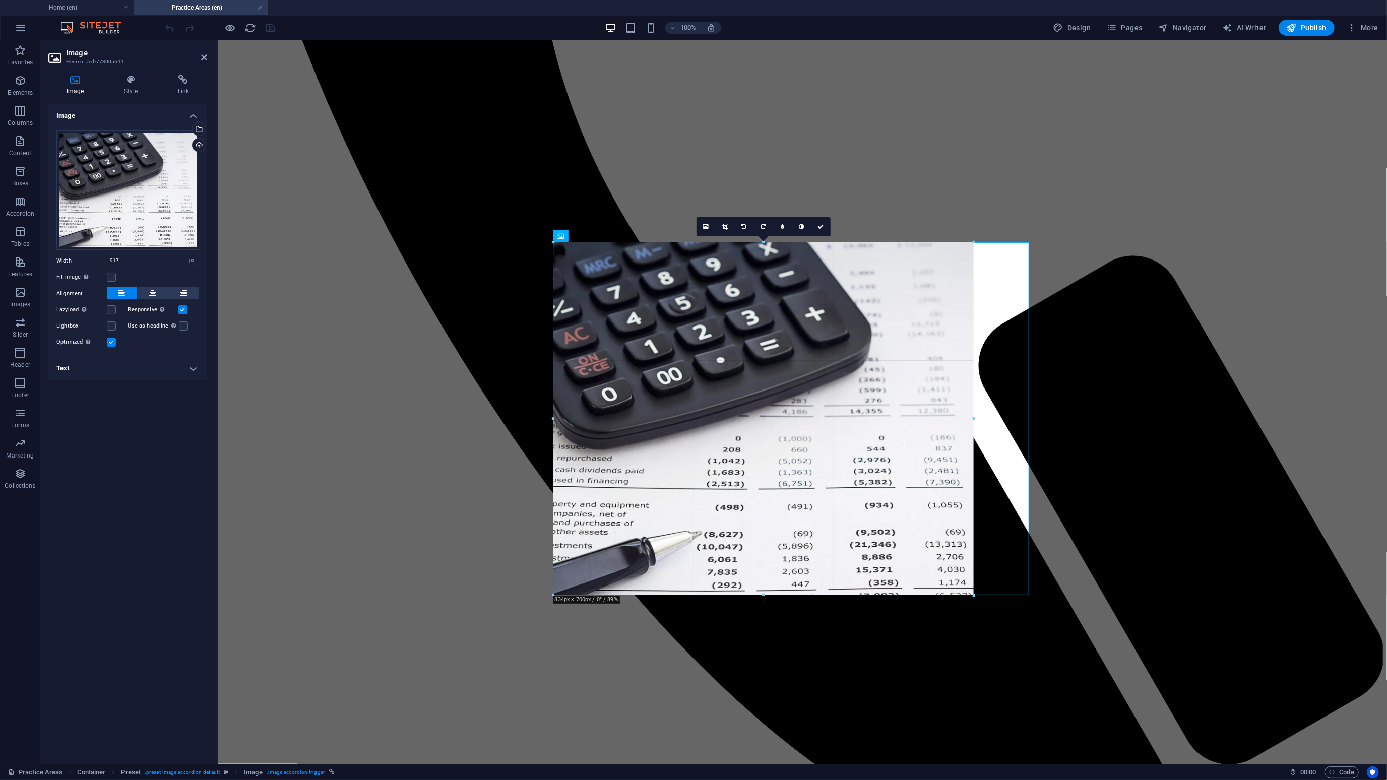
drag, startPoint x: 790, startPoint y: 631, endPoint x: 783, endPoint y: 596, distance: 35.5
type input "833"
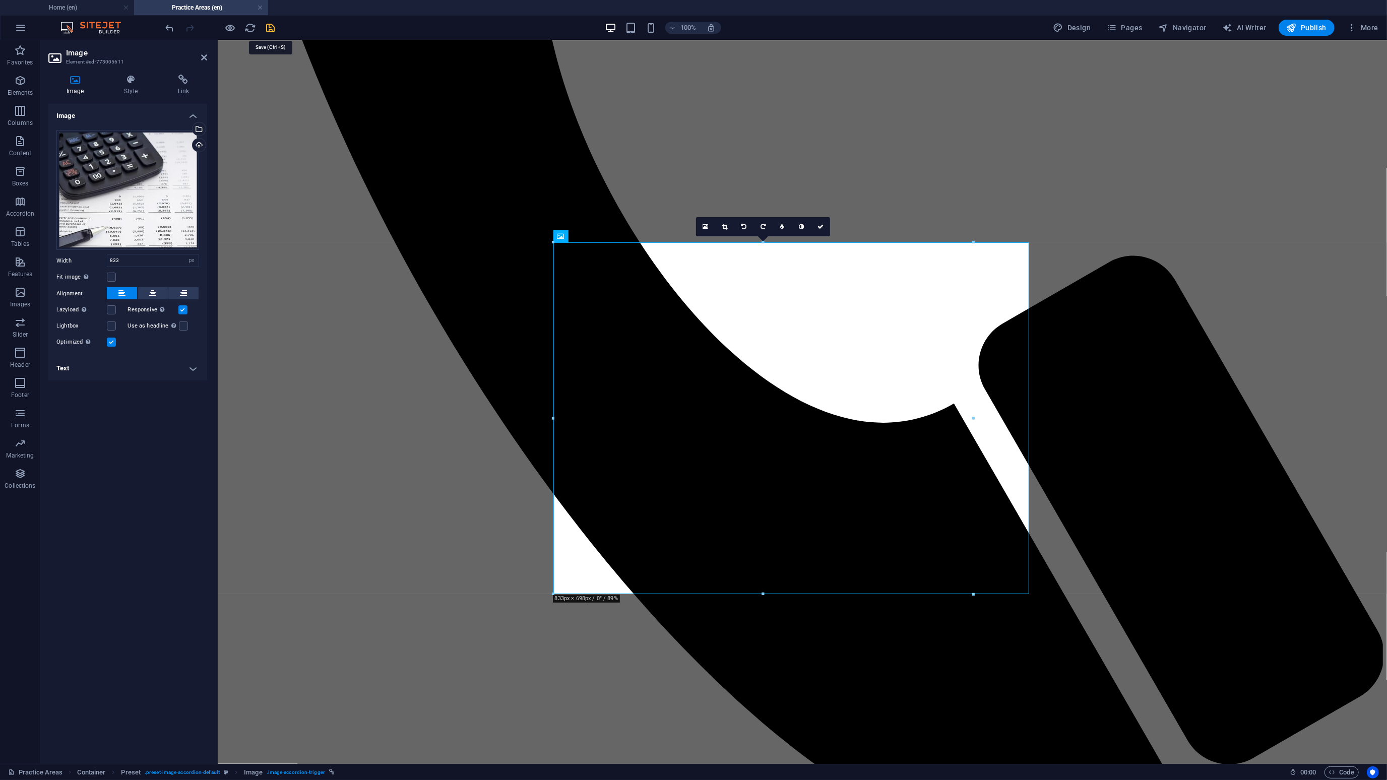
click at [266, 30] on icon "save" at bounding box center [271, 28] width 12 height 12
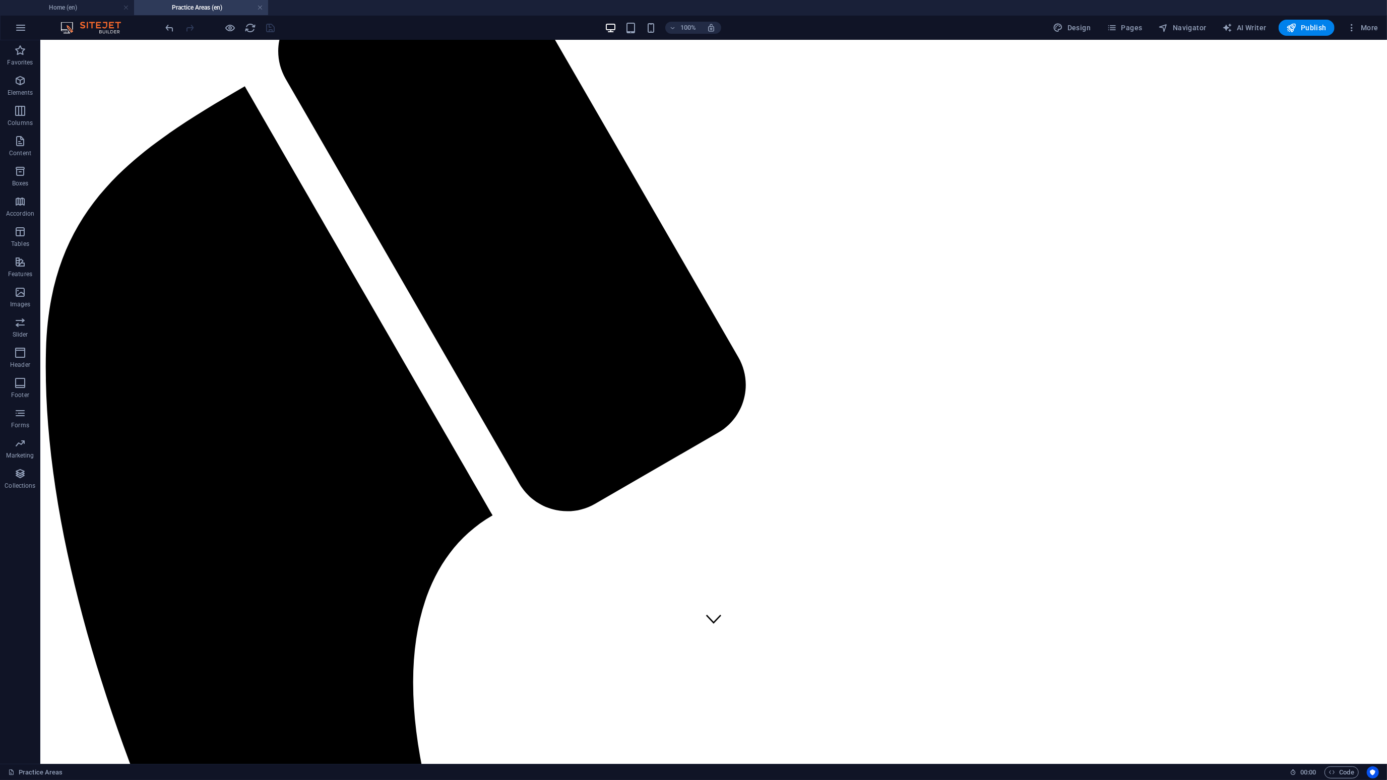
scroll to position [0, 0]
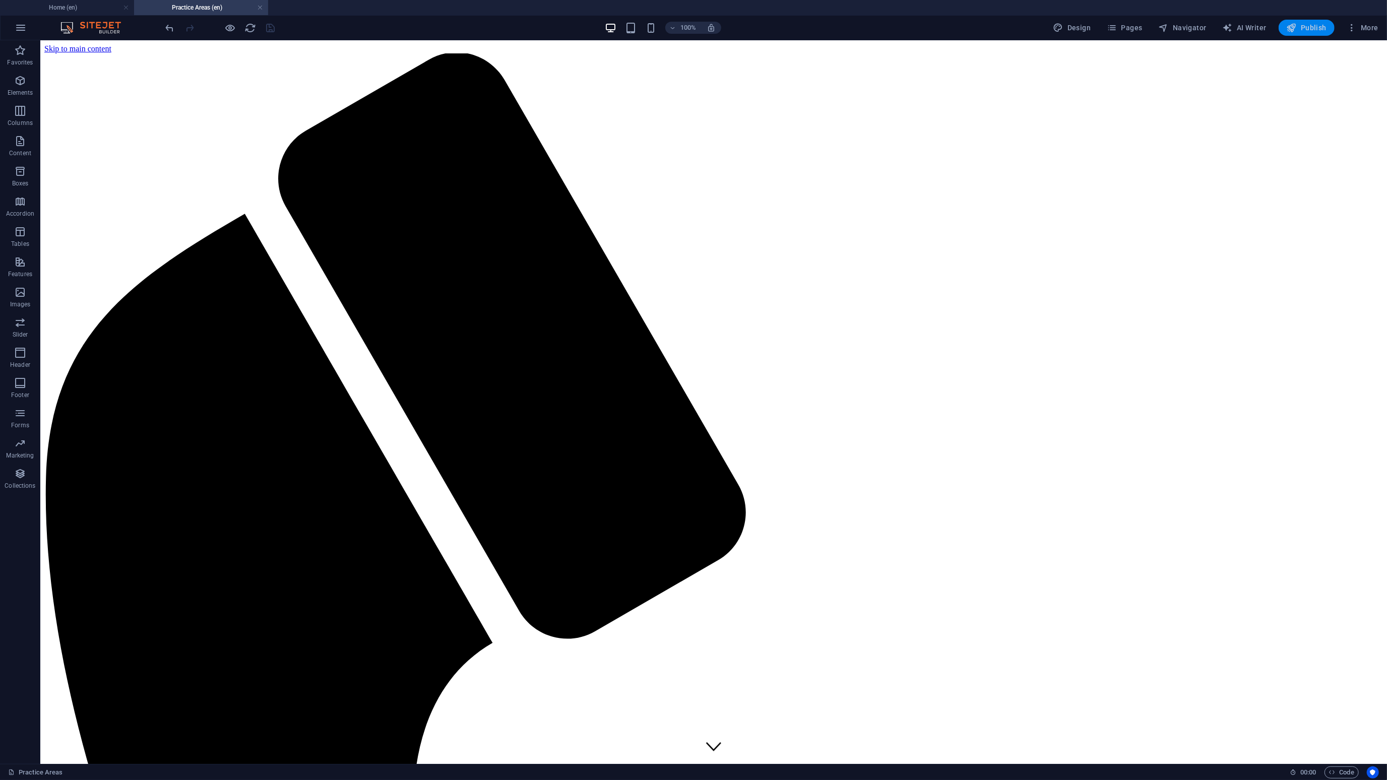
click at [1305, 25] on span "Publish" at bounding box center [1306, 28] width 40 height 10
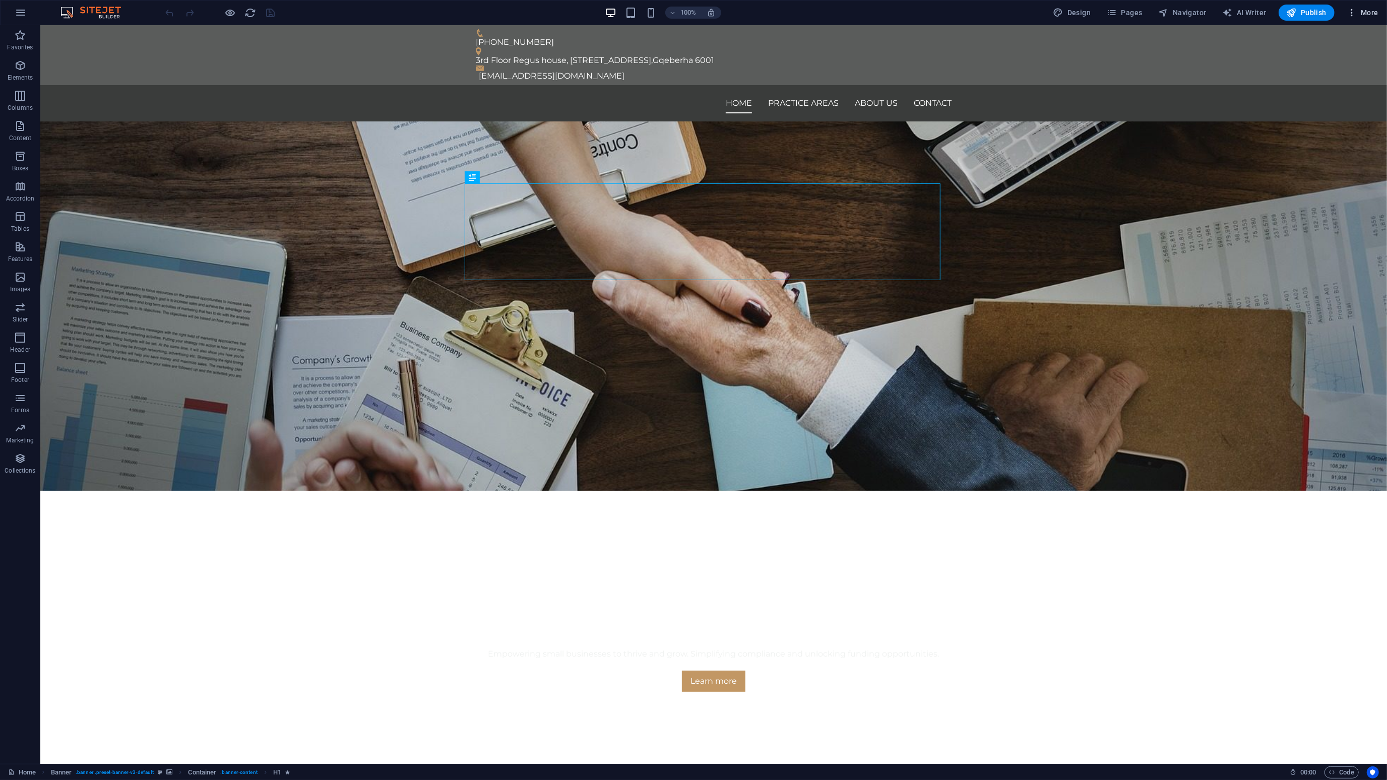
click at [1353, 8] on icon "button" at bounding box center [1351, 13] width 10 height 10
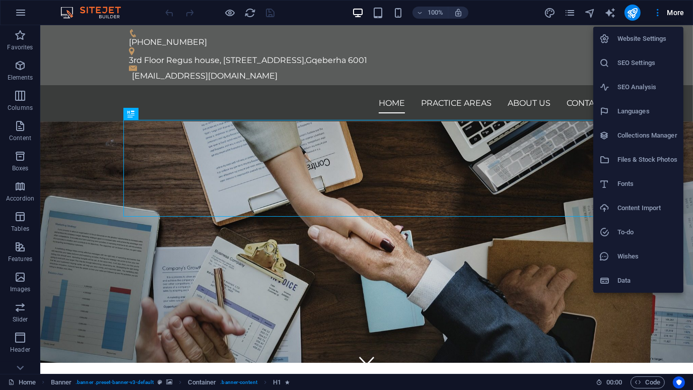
drag, startPoint x: 1149, startPoint y: 0, endPoint x: 691, endPoint y: 176, distance: 491.2
click at [691, 176] on div at bounding box center [346, 195] width 693 height 390
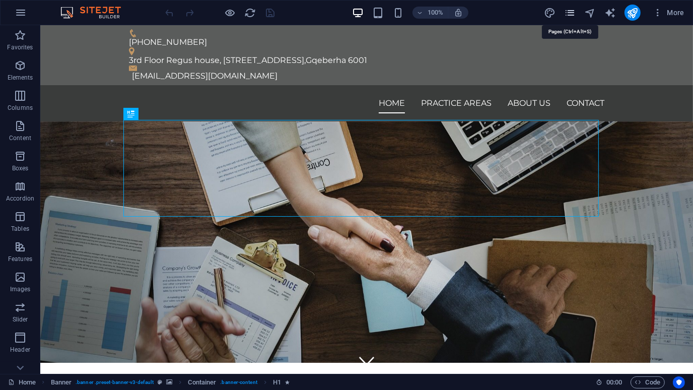
click at [573, 16] on icon "pages" at bounding box center [570, 13] width 12 height 12
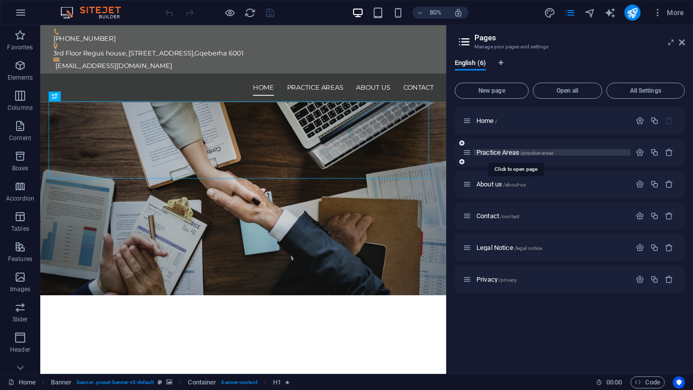
click at [502, 153] on span "Practice Areas /practice-areas" at bounding box center [515, 153] width 77 height 8
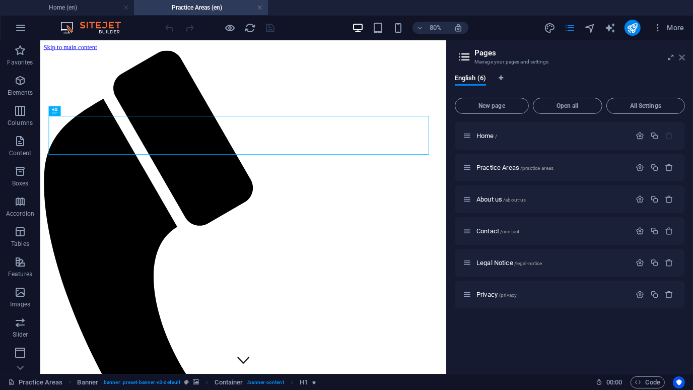
click at [684, 58] on icon at bounding box center [682, 57] width 6 height 8
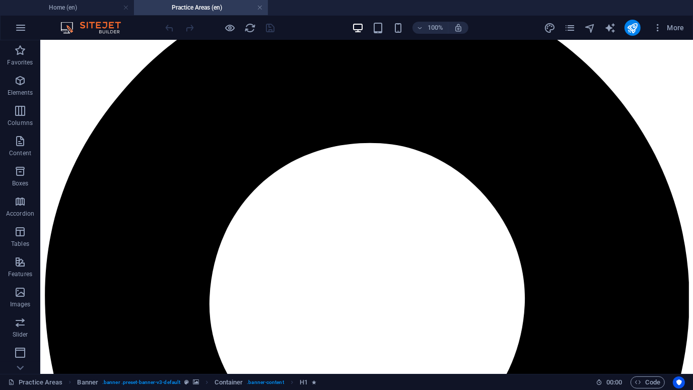
scroll to position [965, 0]
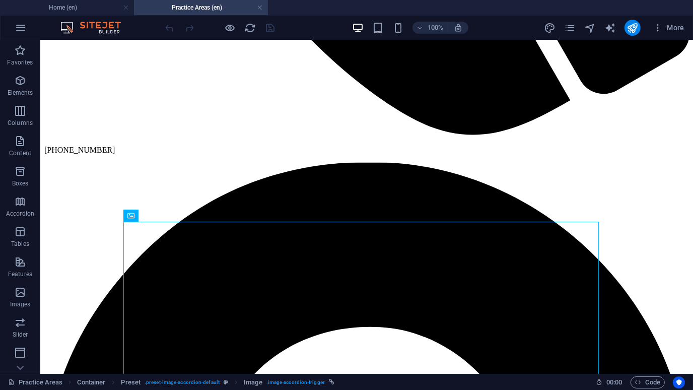
scroll to position [806, 0]
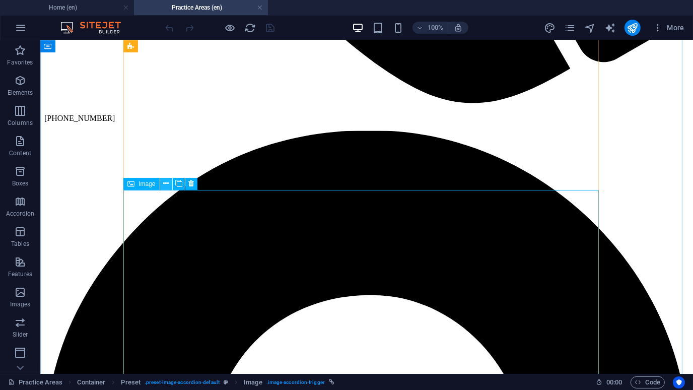
click at [167, 182] on icon at bounding box center [166, 183] width 6 height 11
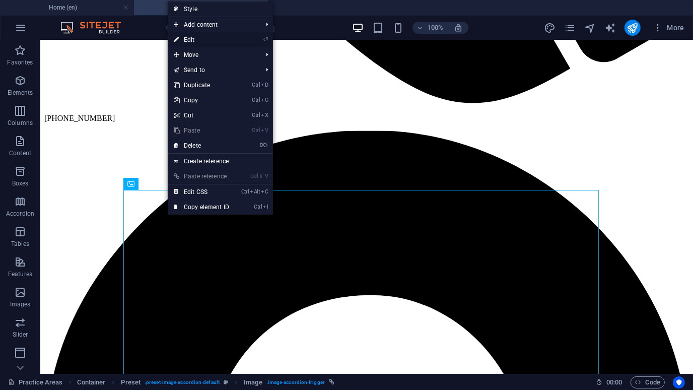
click at [215, 36] on link "⏎ Edit" at bounding box center [202, 39] width 68 height 15
select select "px"
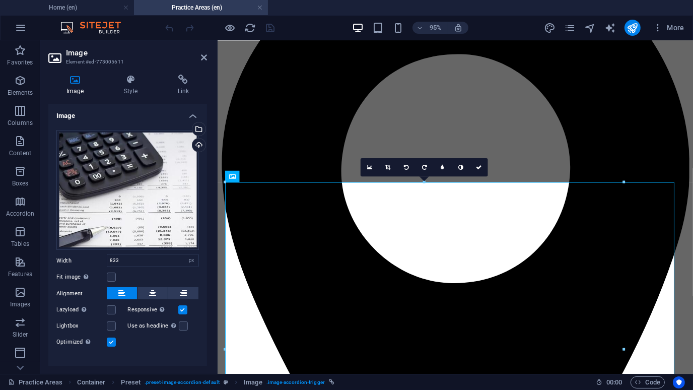
scroll to position [805, 0]
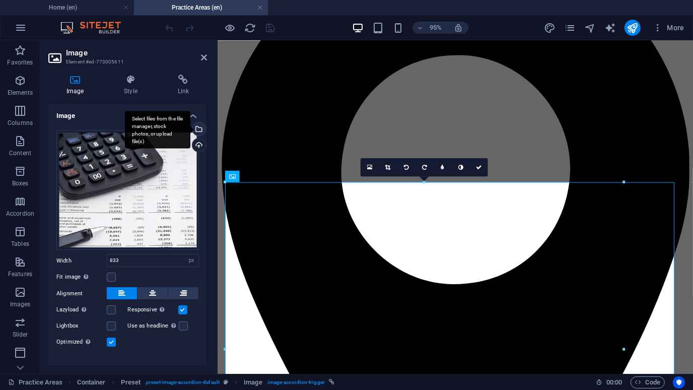
click at [199, 127] on div "Select files from the file manager, stock photos, or upload file(s)" at bounding box center [197, 129] width 15 height 15
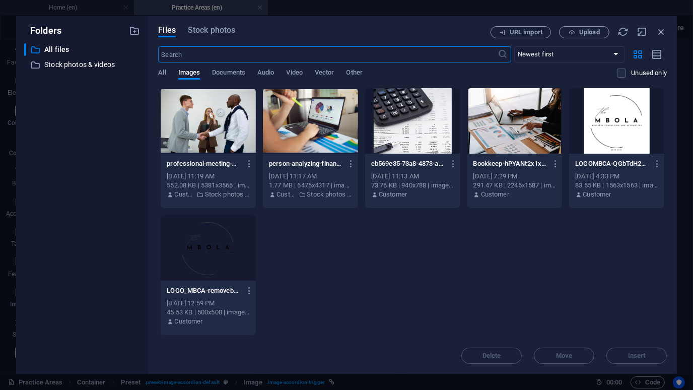
scroll to position [806, 0]
click at [212, 31] on span "Stock photos" at bounding box center [211, 30] width 47 height 12
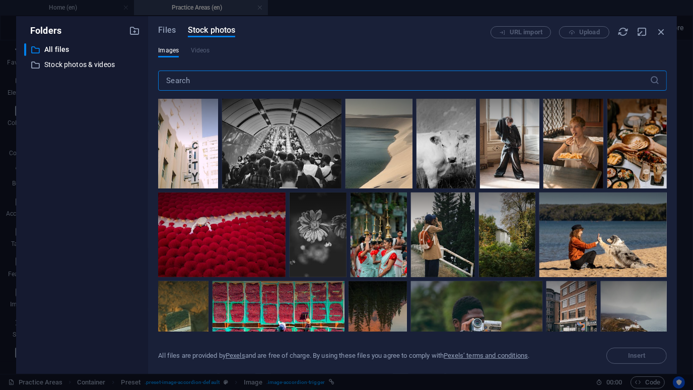
click at [242, 81] on input "text" at bounding box center [403, 81] width 491 height 20
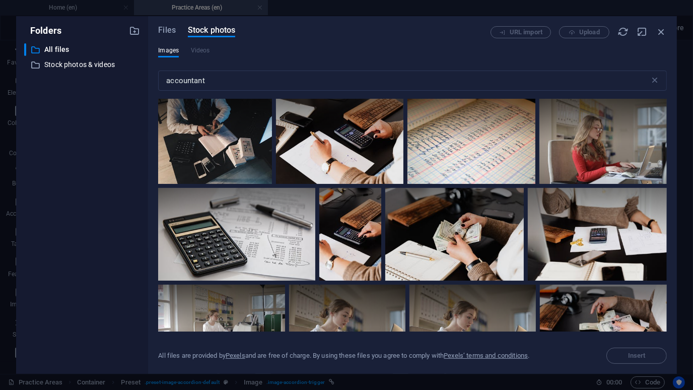
drag, startPoint x: 664, startPoint y: 120, endPoint x: 669, endPoint y: 138, distance: 18.8
click at [669, 138] on div "Files Stock photos URL import Upload Images Videos accountant ​ All files are p…" at bounding box center [412, 195] width 529 height 358
drag, startPoint x: 665, startPoint y: 122, endPoint x: 663, endPoint y: 137, distance: 14.3
click at [663, 137] on div at bounding box center [603, 120] width 127 height 42
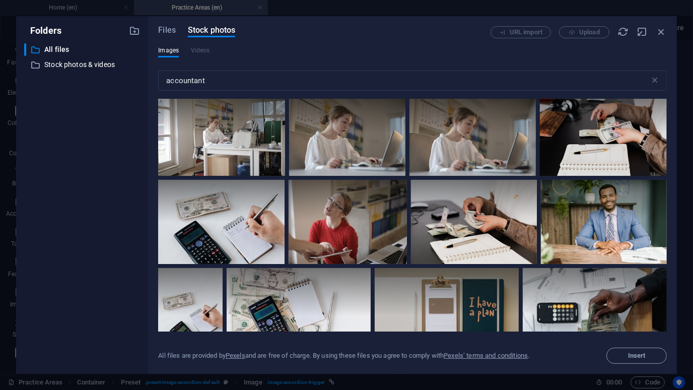
scroll to position [170, 0]
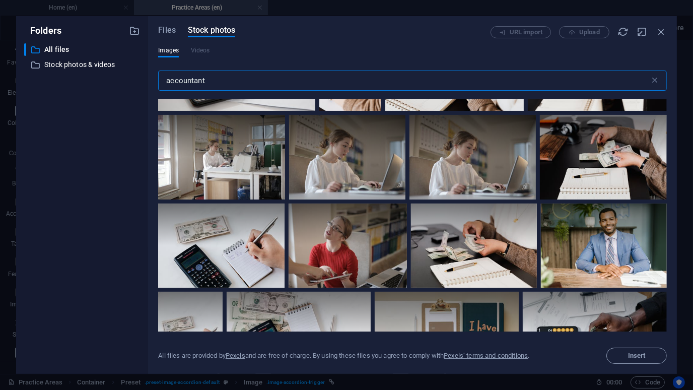
drag, startPoint x: 308, startPoint y: 82, endPoint x: 311, endPoint y: 77, distance: 6.6
click at [311, 77] on input "accountant" at bounding box center [403, 81] width 491 height 20
type input "a"
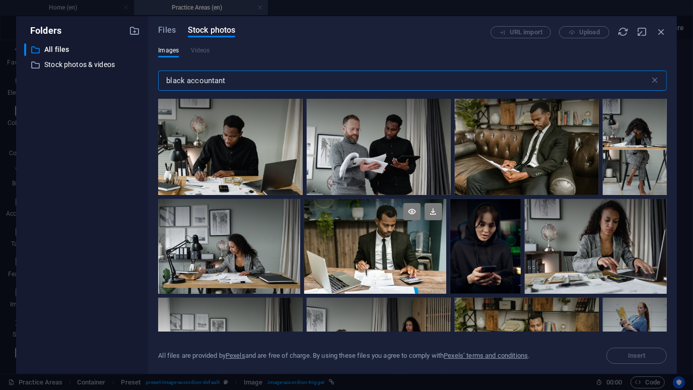
type input "black accountant"
click at [366, 264] on div at bounding box center [375, 246] width 142 height 95
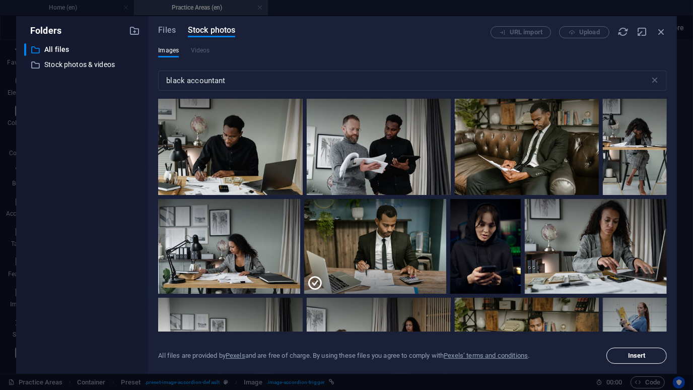
click at [628, 358] on span "Insert" at bounding box center [637, 356] width 18 height 6
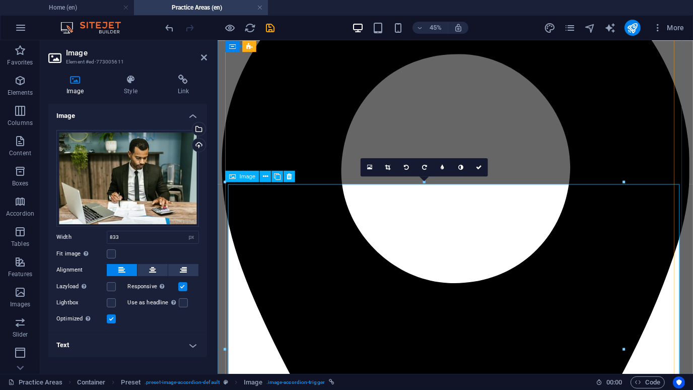
scroll to position [805, 0]
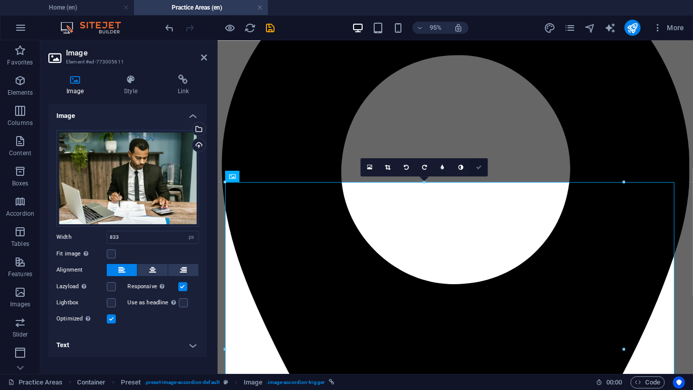
click at [478, 167] on icon at bounding box center [479, 167] width 6 height 6
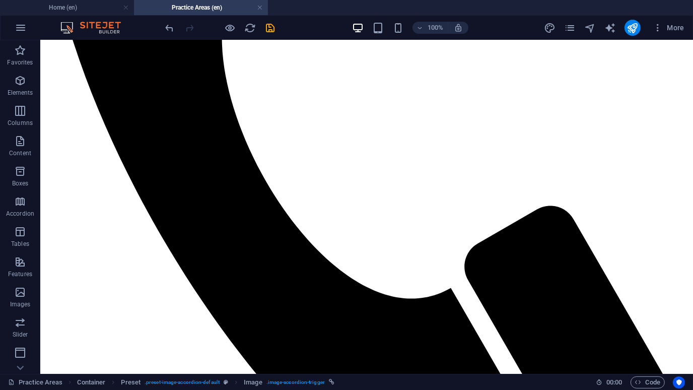
scroll to position [255, 0]
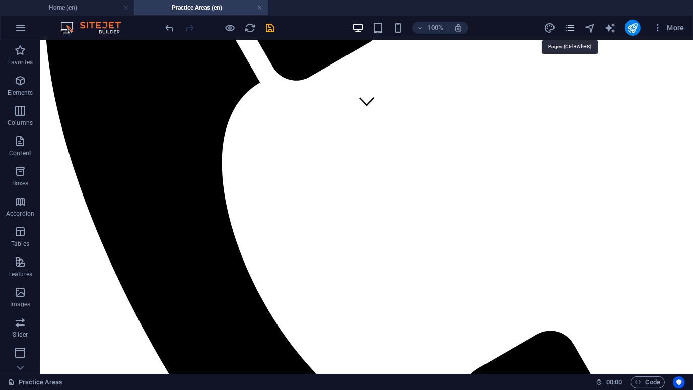
click at [569, 31] on icon "pages" at bounding box center [570, 28] width 12 height 12
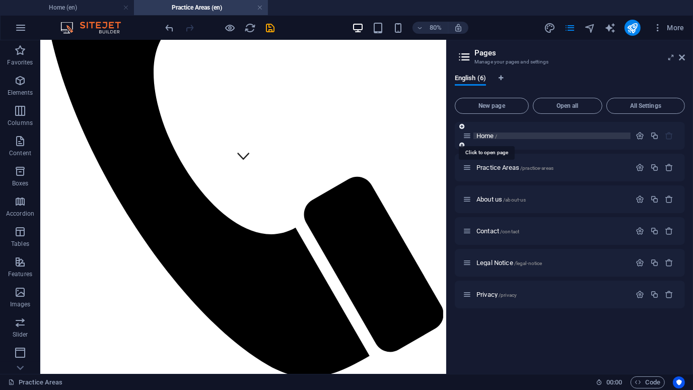
click at [485, 134] on span "Home /" at bounding box center [487, 136] width 21 height 8
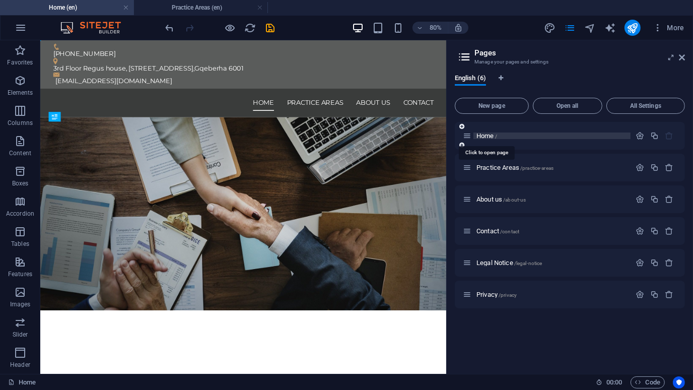
scroll to position [0, 0]
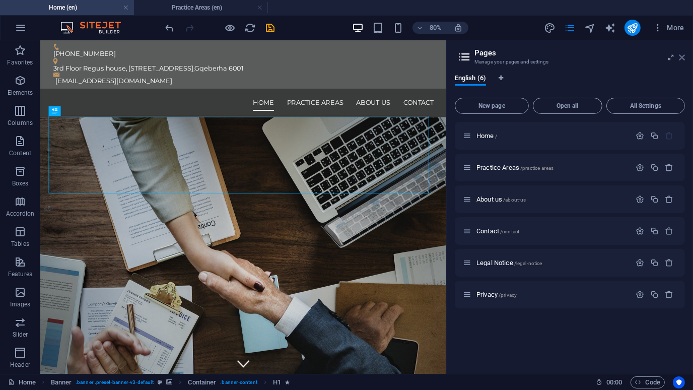
click at [683, 57] on icon at bounding box center [682, 57] width 6 height 8
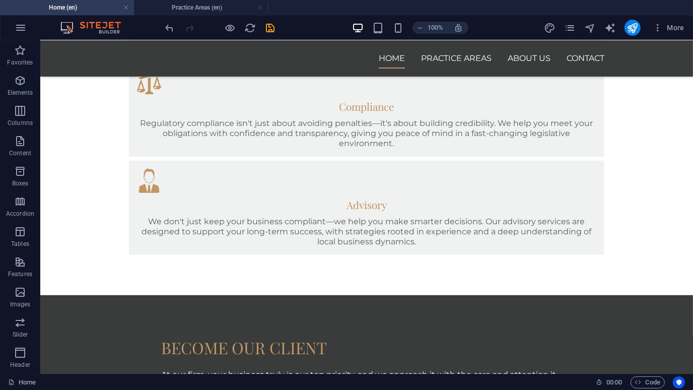
scroll to position [772, 0]
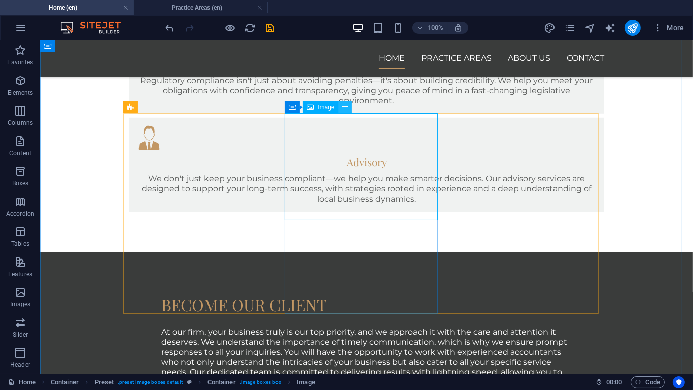
click at [341, 103] on button at bounding box center [346, 107] width 12 height 12
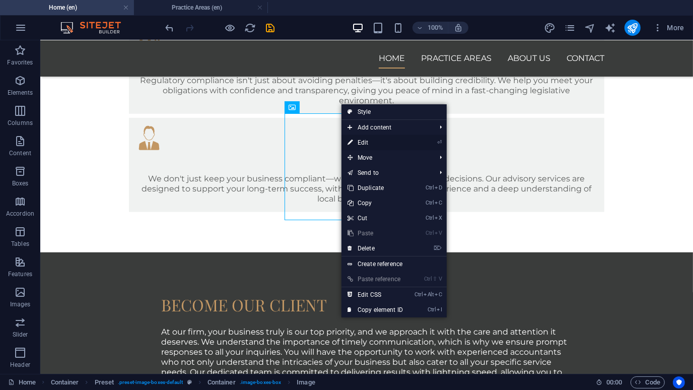
click at [372, 146] on link "⏎ Edit" at bounding box center [376, 142] width 68 height 15
select select "px"
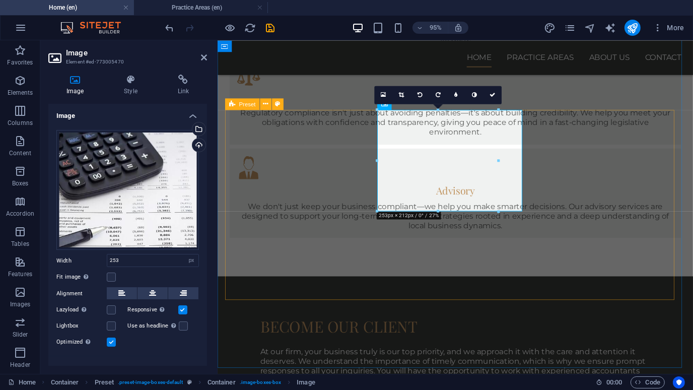
scroll to position [847, 0]
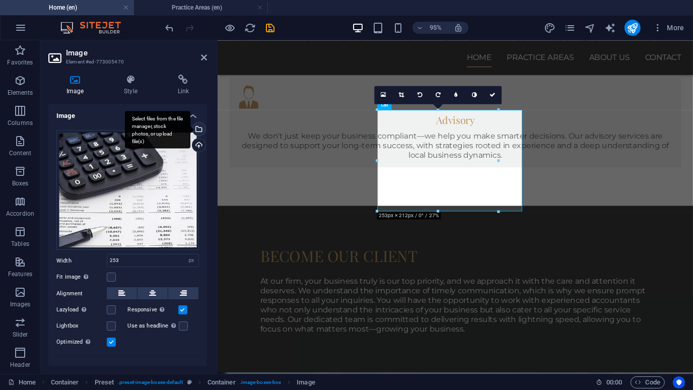
click at [197, 122] on div "Select files from the file manager, stock photos, or upload file(s)" at bounding box center [197, 129] width 15 height 15
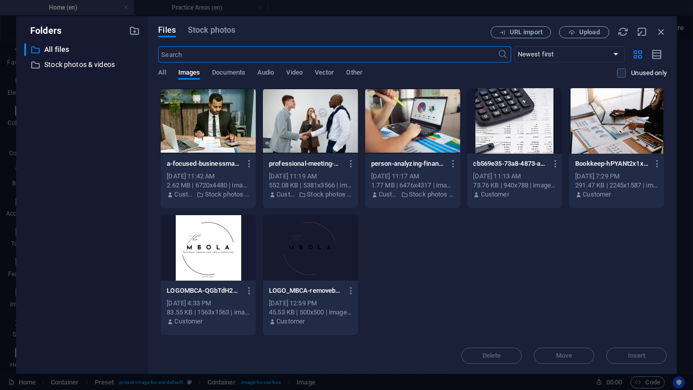
scroll to position [787, 0]
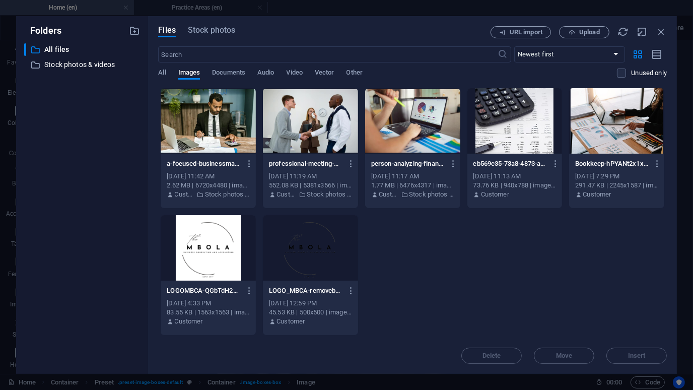
click at [201, 121] on div at bounding box center [208, 120] width 95 height 65
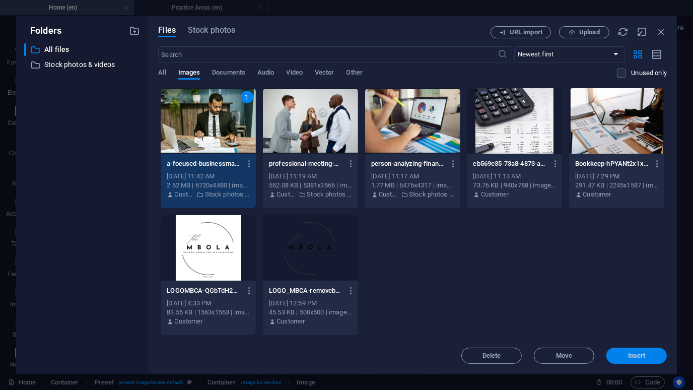
click at [639, 357] on span "Insert" at bounding box center [637, 356] width 18 height 6
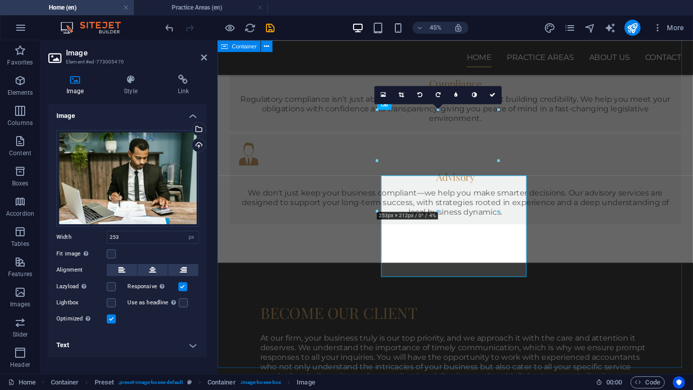
scroll to position [847, 0]
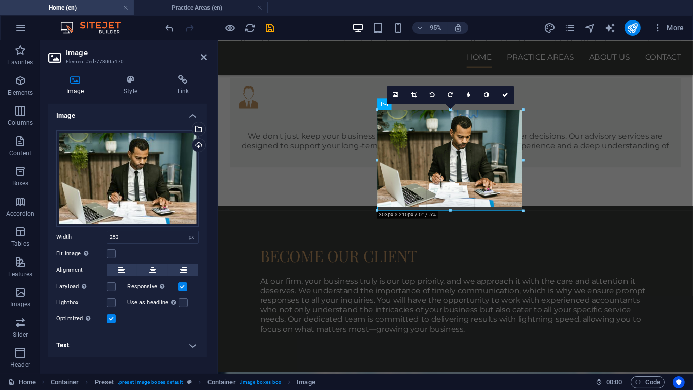
drag, startPoint x: 442, startPoint y: 190, endPoint x: 441, endPoint y: 211, distance: 20.7
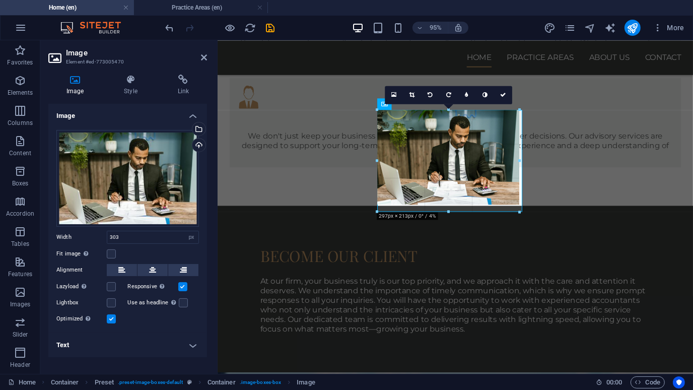
drag, startPoint x: 238, startPoint y: 169, endPoint x: 445, endPoint y: 208, distance: 210.6
type input "297"
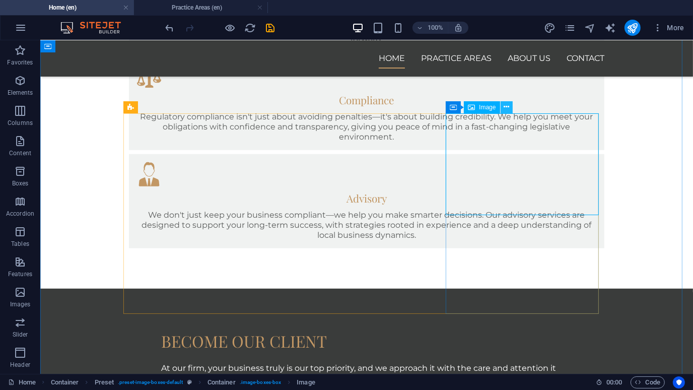
click at [505, 107] on icon at bounding box center [507, 107] width 6 height 11
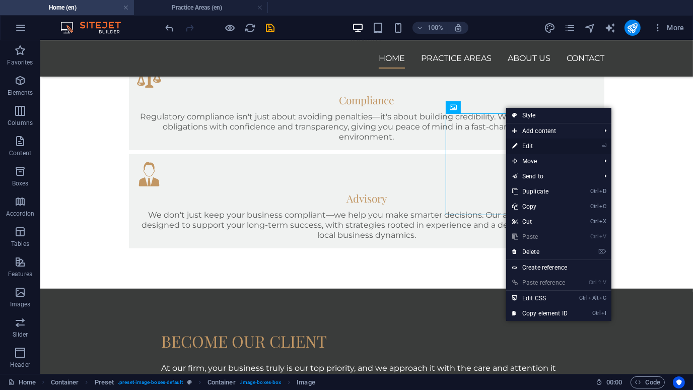
click at [536, 143] on link "⏎ Edit" at bounding box center [540, 146] width 68 height 15
select select "%"
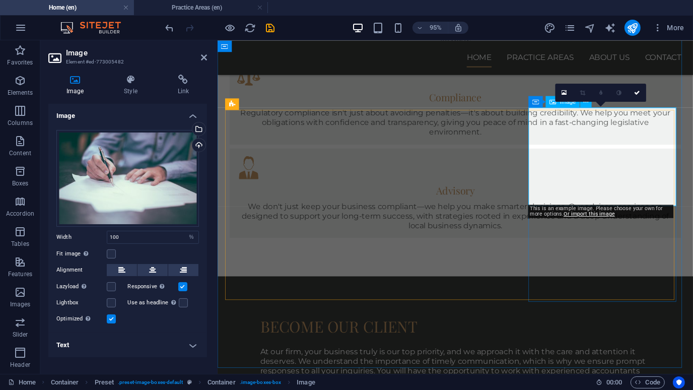
scroll to position [847, 0]
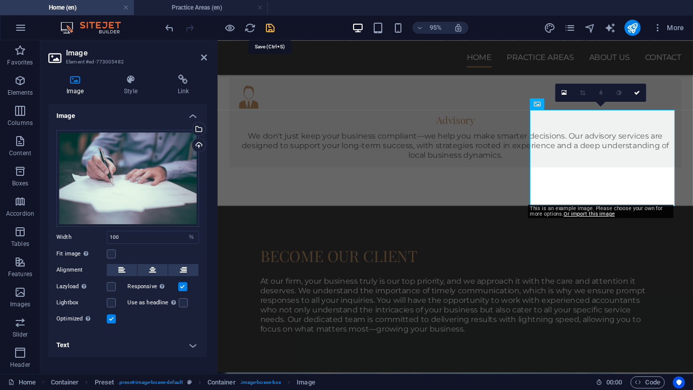
click at [269, 25] on icon "save" at bounding box center [271, 28] width 12 height 12
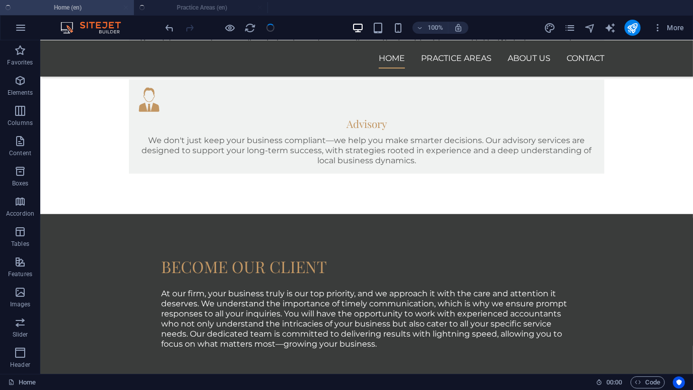
scroll to position [772, 0]
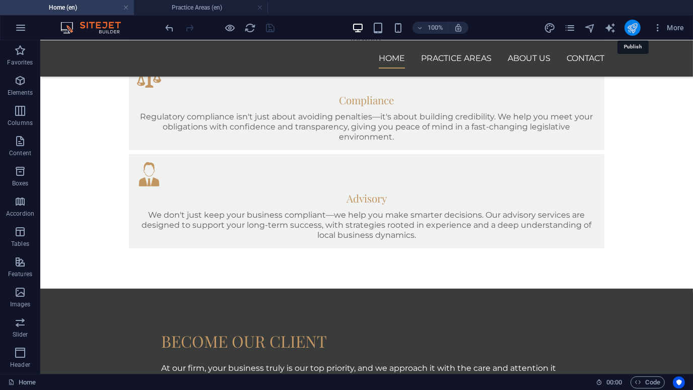
click at [631, 29] on icon "publish" at bounding box center [633, 28] width 12 height 12
